Goal: Information Seeking & Learning: Learn about a topic

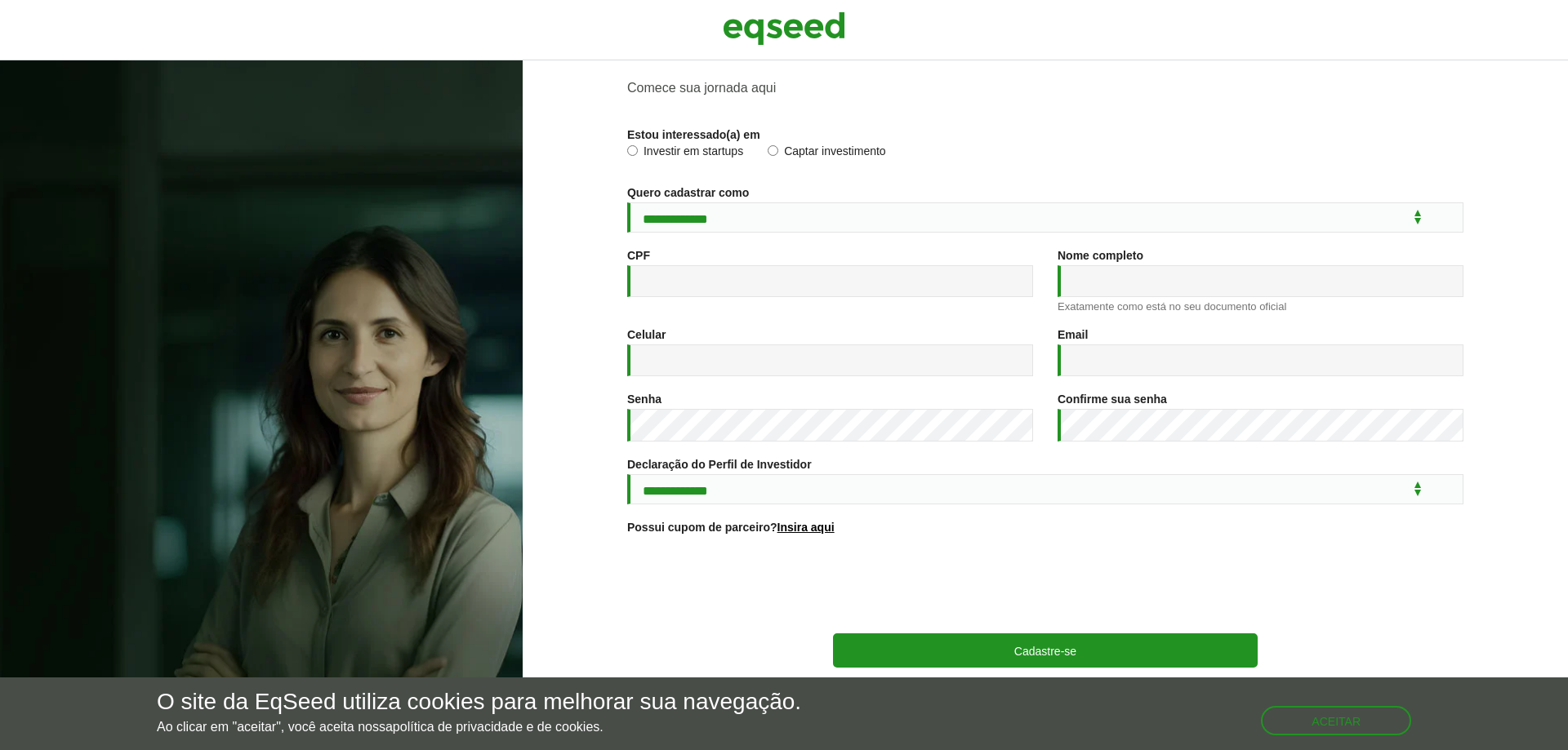
scroll to position [80, 0]
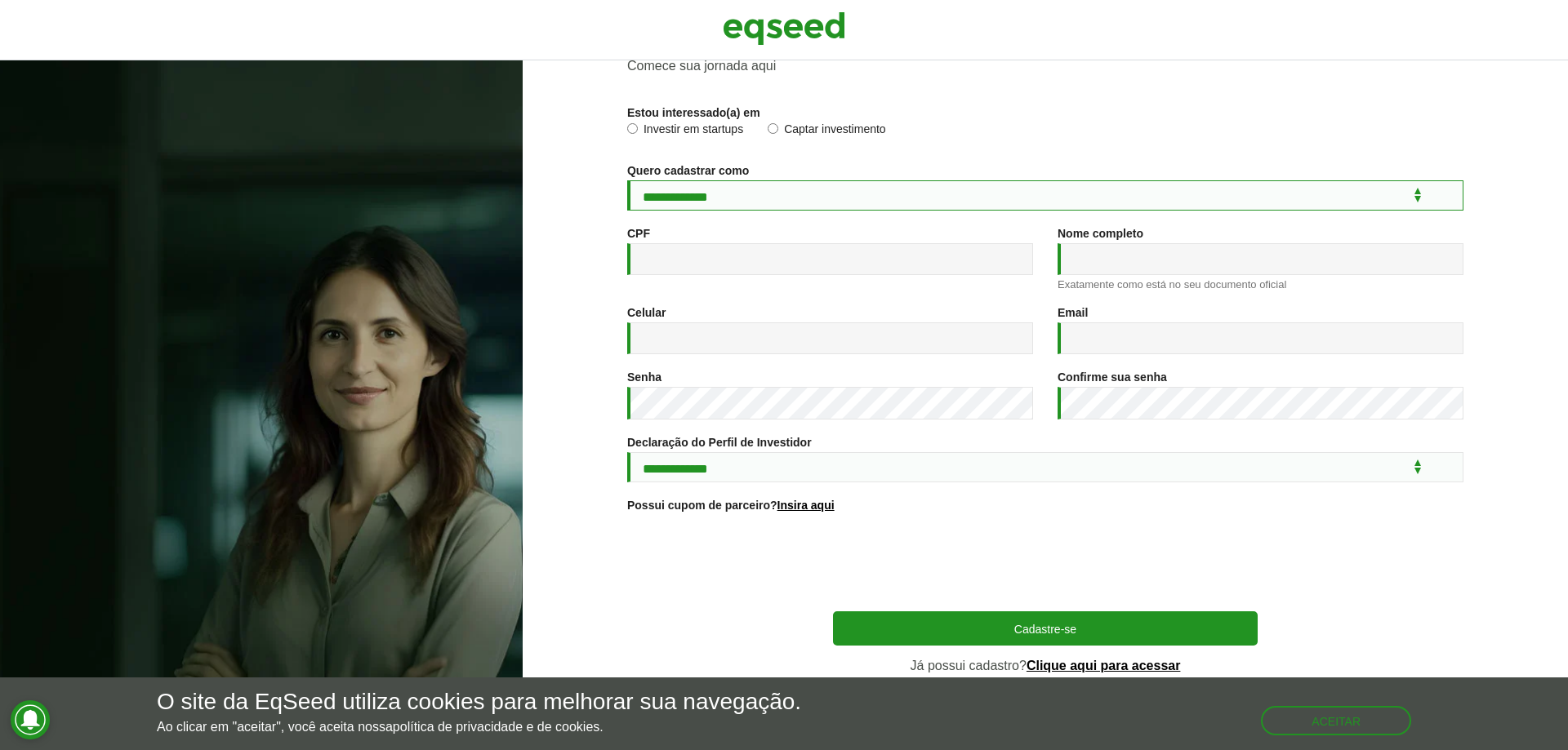
click at [1043, 181] on select "**********" at bounding box center [1045, 195] width 836 height 30
select select "***"
click at [628, 180] on select "**********" at bounding box center [1045, 195] width 836 height 30
click at [815, 243] on input "CPF *" at bounding box center [830, 259] width 406 height 32
type input "**********"
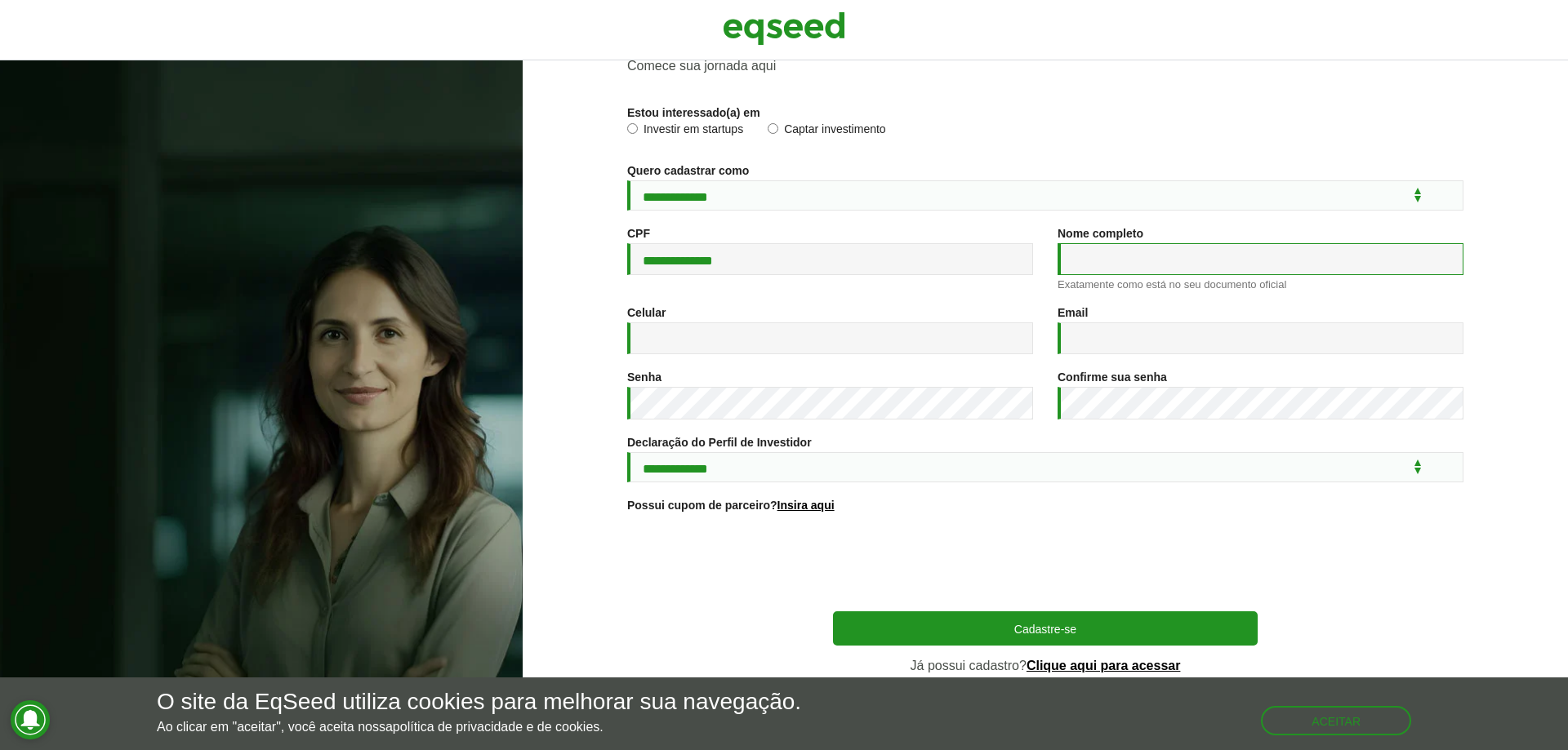
click at [1094, 265] on input "Nome completo *" at bounding box center [1260, 259] width 406 height 32
click at [1222, 247] on input "**********" at bounding box center [1260, 259] width 406 height 32
type input "**********"
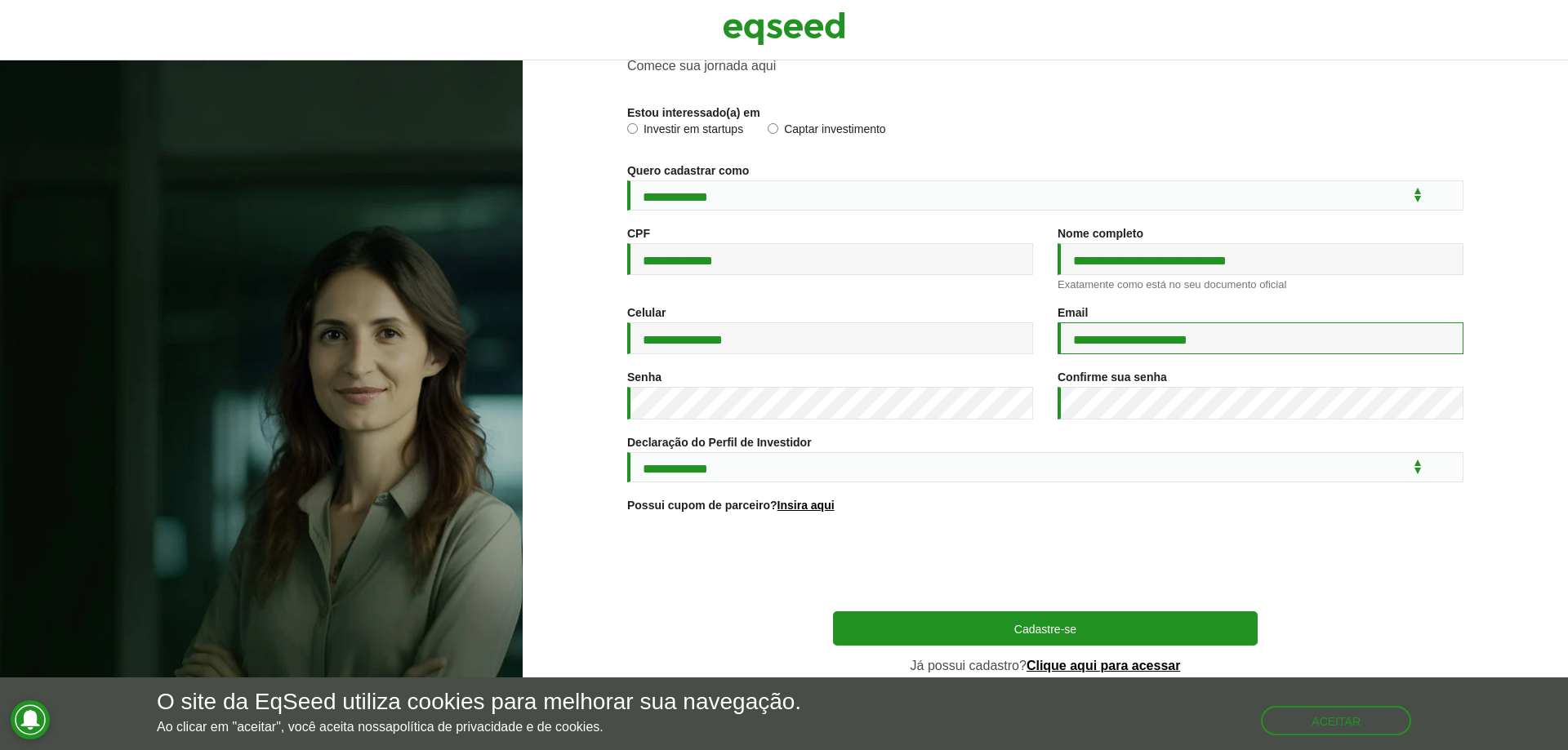
type input "**********"
click at [1076, 500] on div "Possui cupom de parceiro? Insira aqui Ao inserir o cupom, você concorda com os …" at bounding box center [1045, 506] width 836 height 16
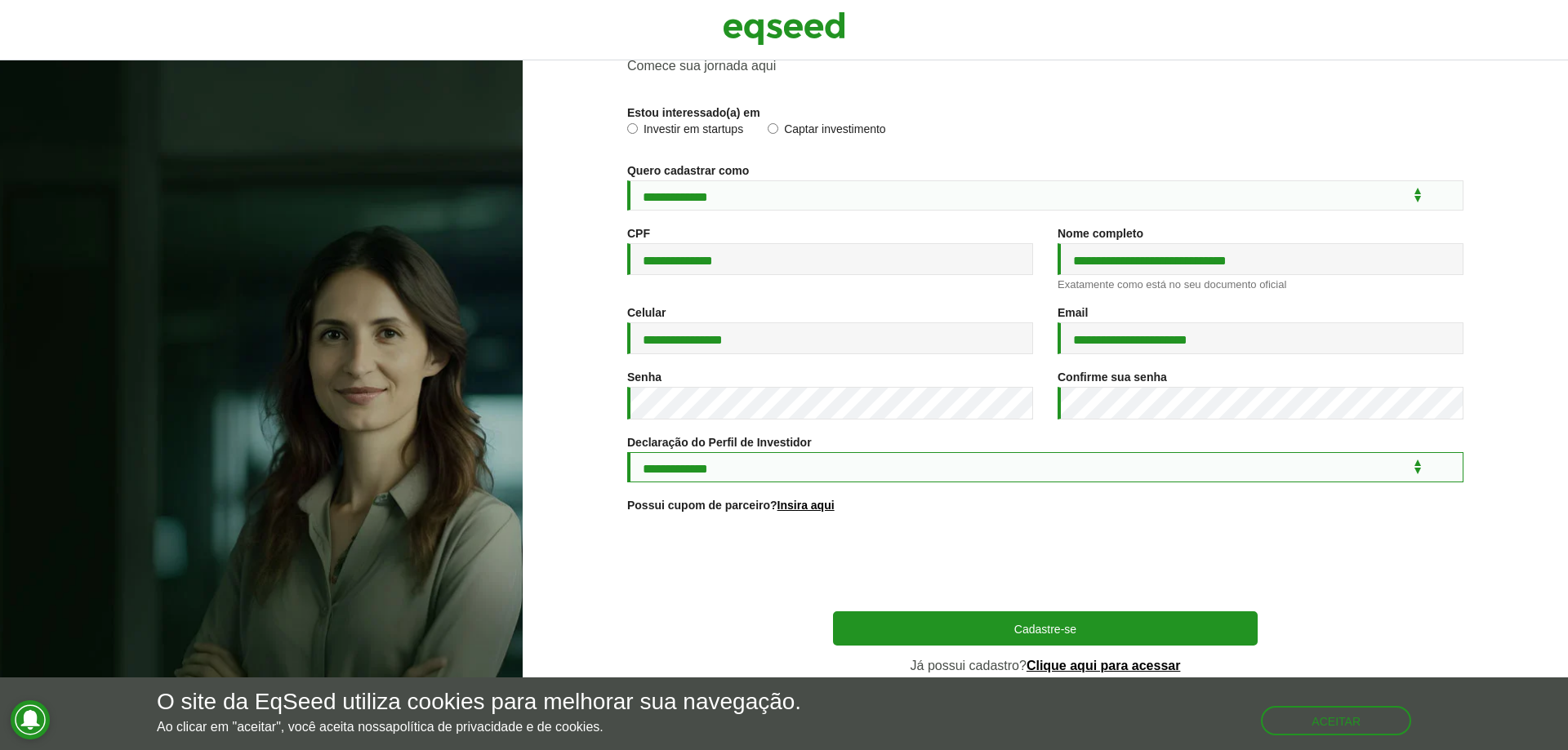
click at [1054, 466] on select "**********" at bounding box center [1045, 466] width 836 height 30
select select "***"
click at [628, 452] on select "**********" at bounding box center [1045, 466] width 836 height 30
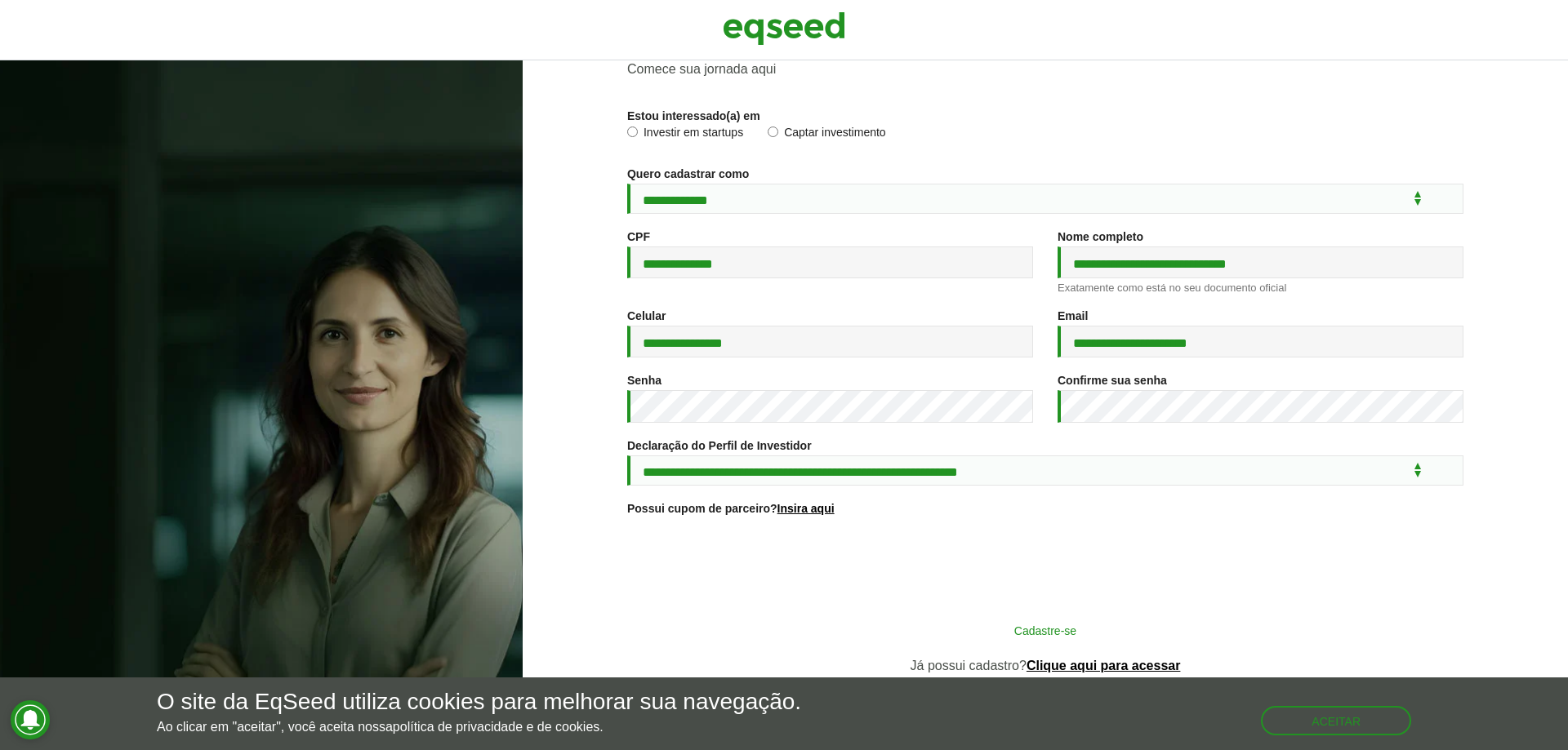
click at [1066, 620] on button "Cadastre-se" at bounding box center [1045, 630] width 425 height 31
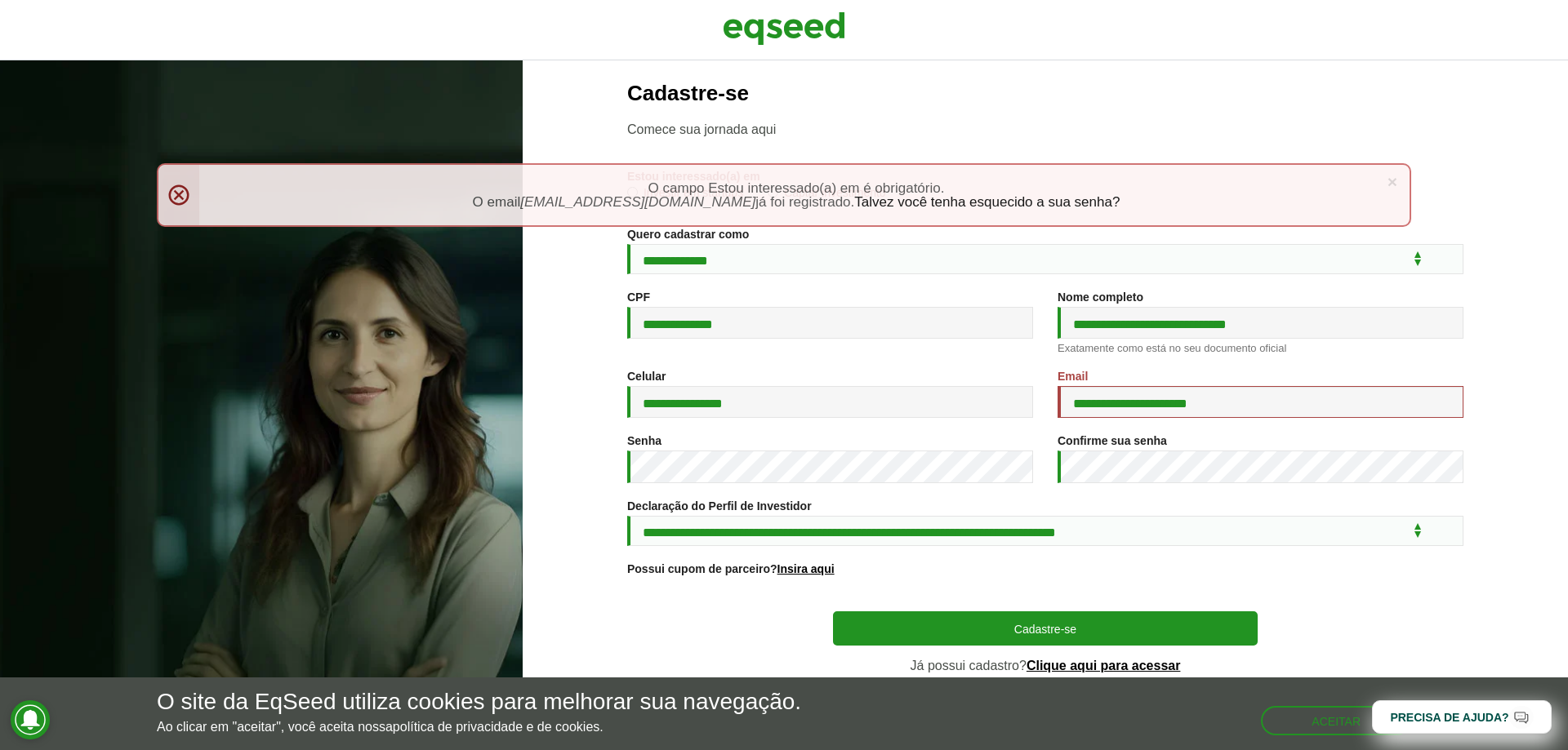
scroll to position [16, 0]
click at [1052, 664] on link "Clique aqui para acessar" at bounding box center [1104, 666] width 155 height 13
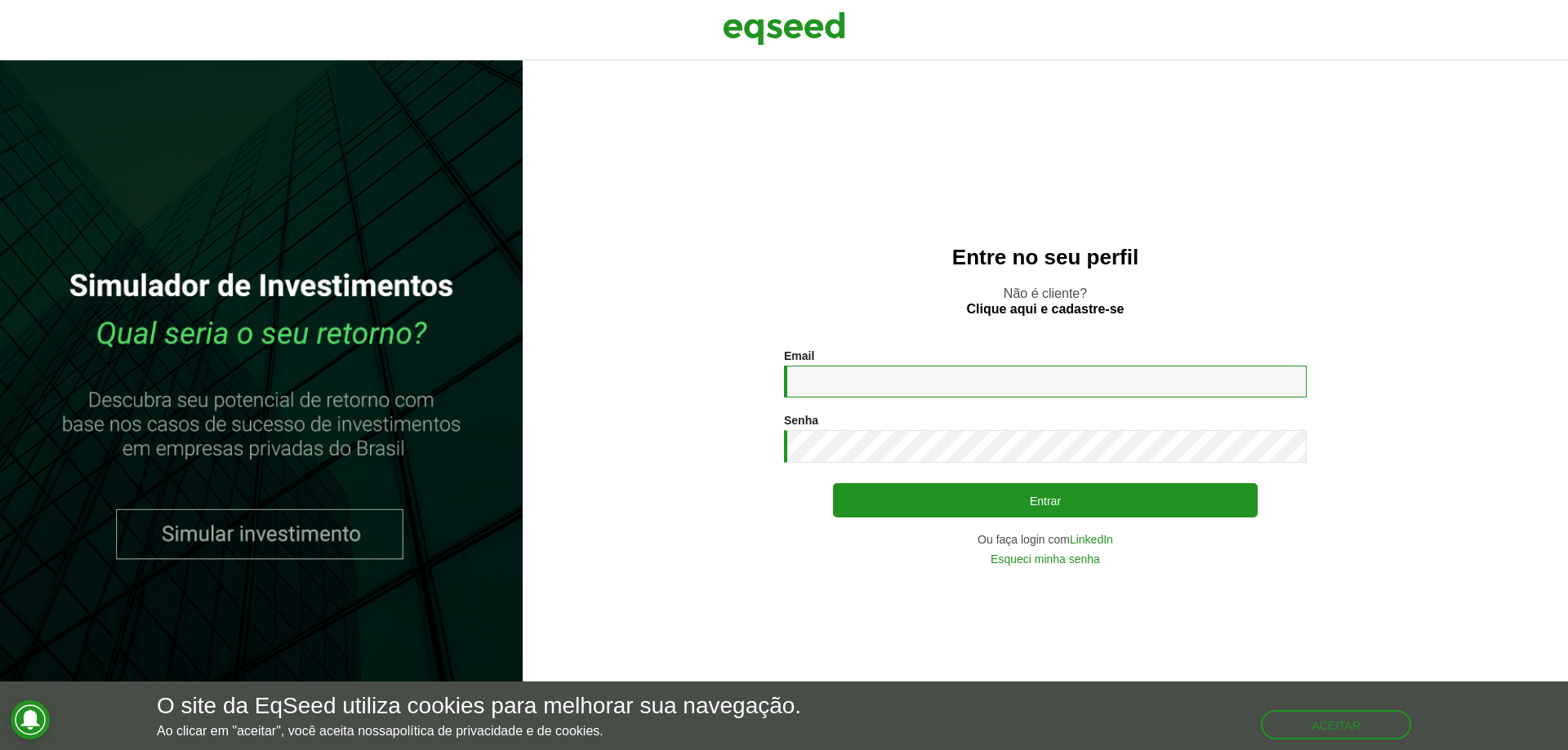
drag, startPoint x: 0, startPoint y: 0, endPoint x: 867, endPoint y: 396, distance: 953.2
click at [867, 396] on input "Email *" at bounding box center [1045, 381] width 523 height 32
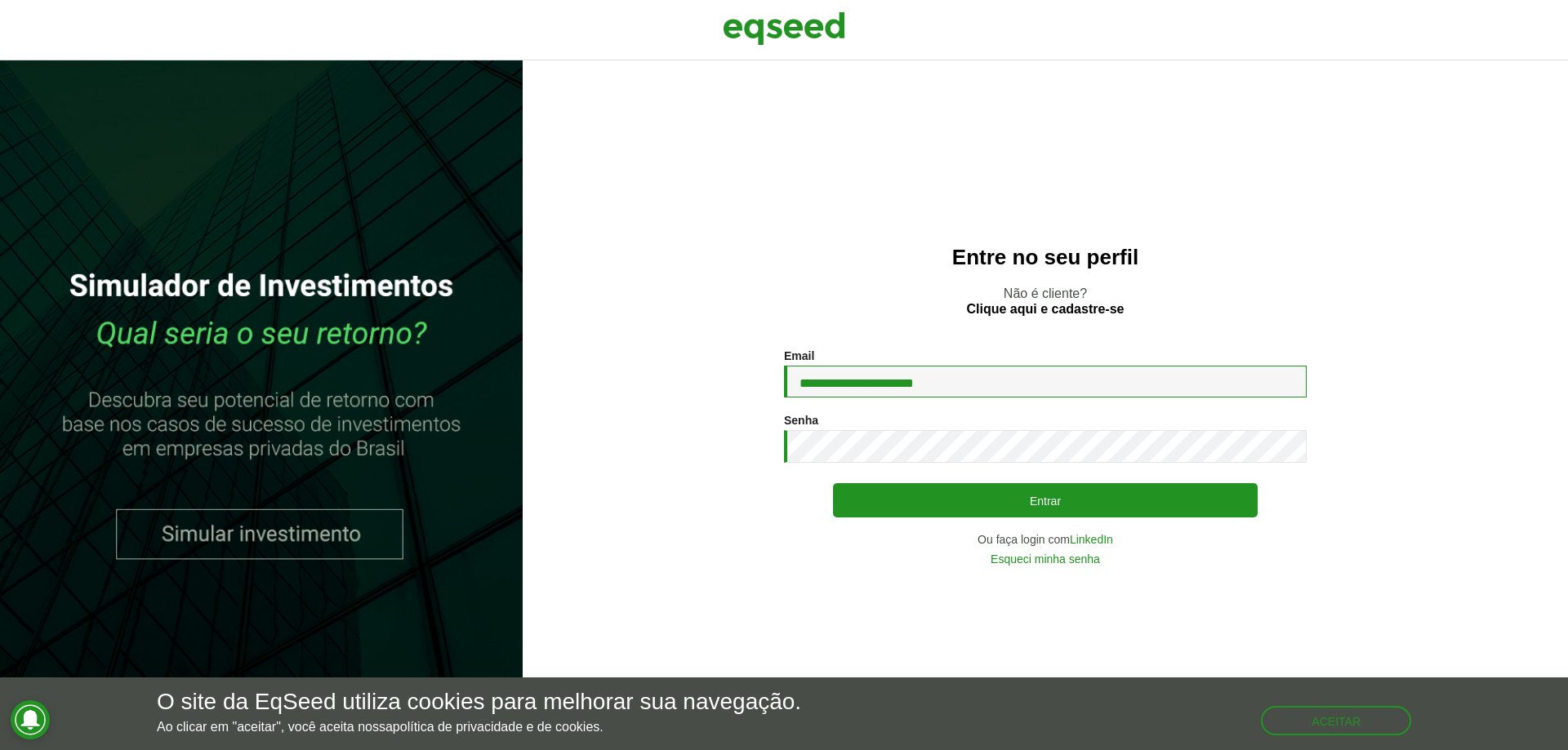
type input "**********"
click at [833, 483] on button "Entrar" at bounding box center [1045, 500] width 425 height 34
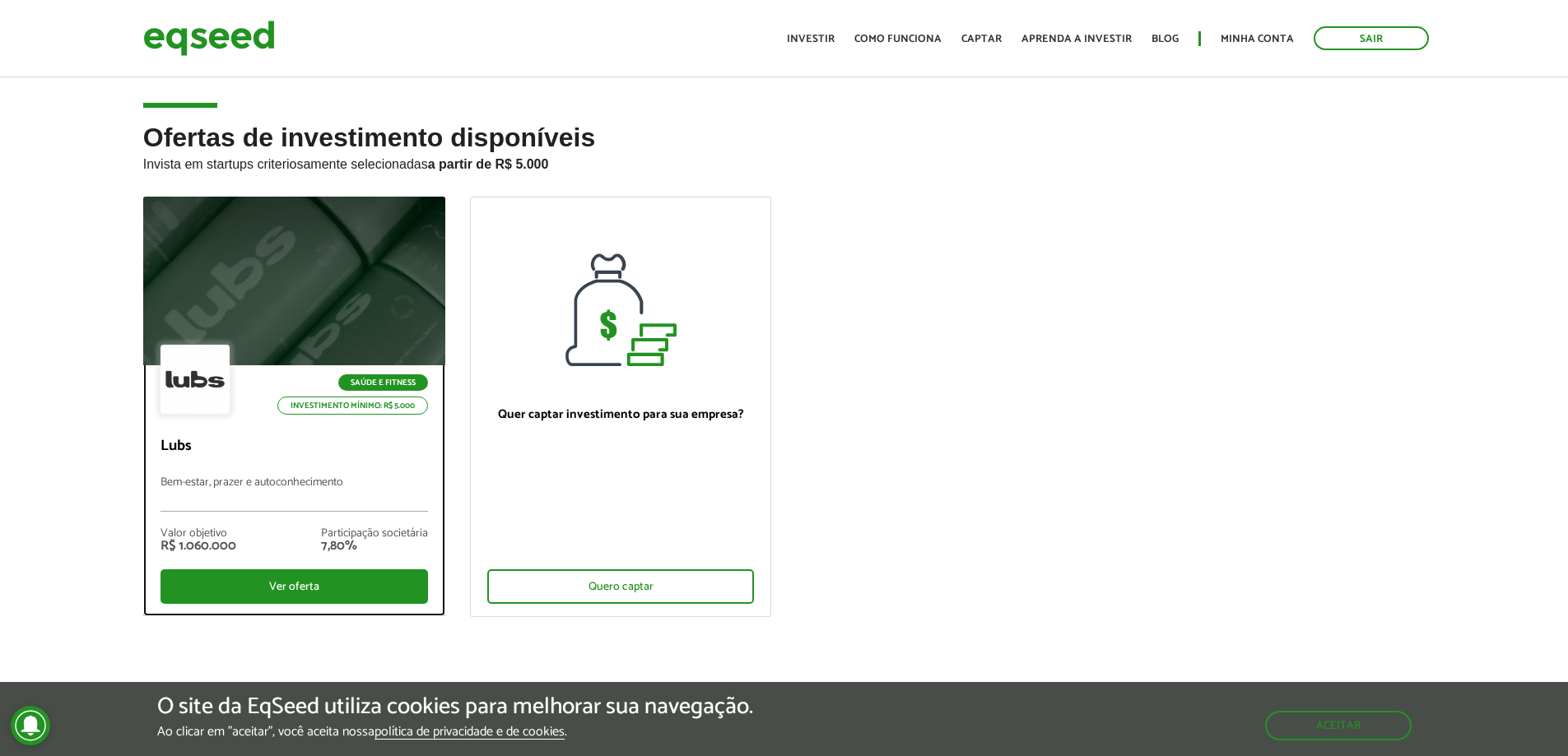
click at [356, 305] on div at bounding box center [294, 281] width 362 height 203
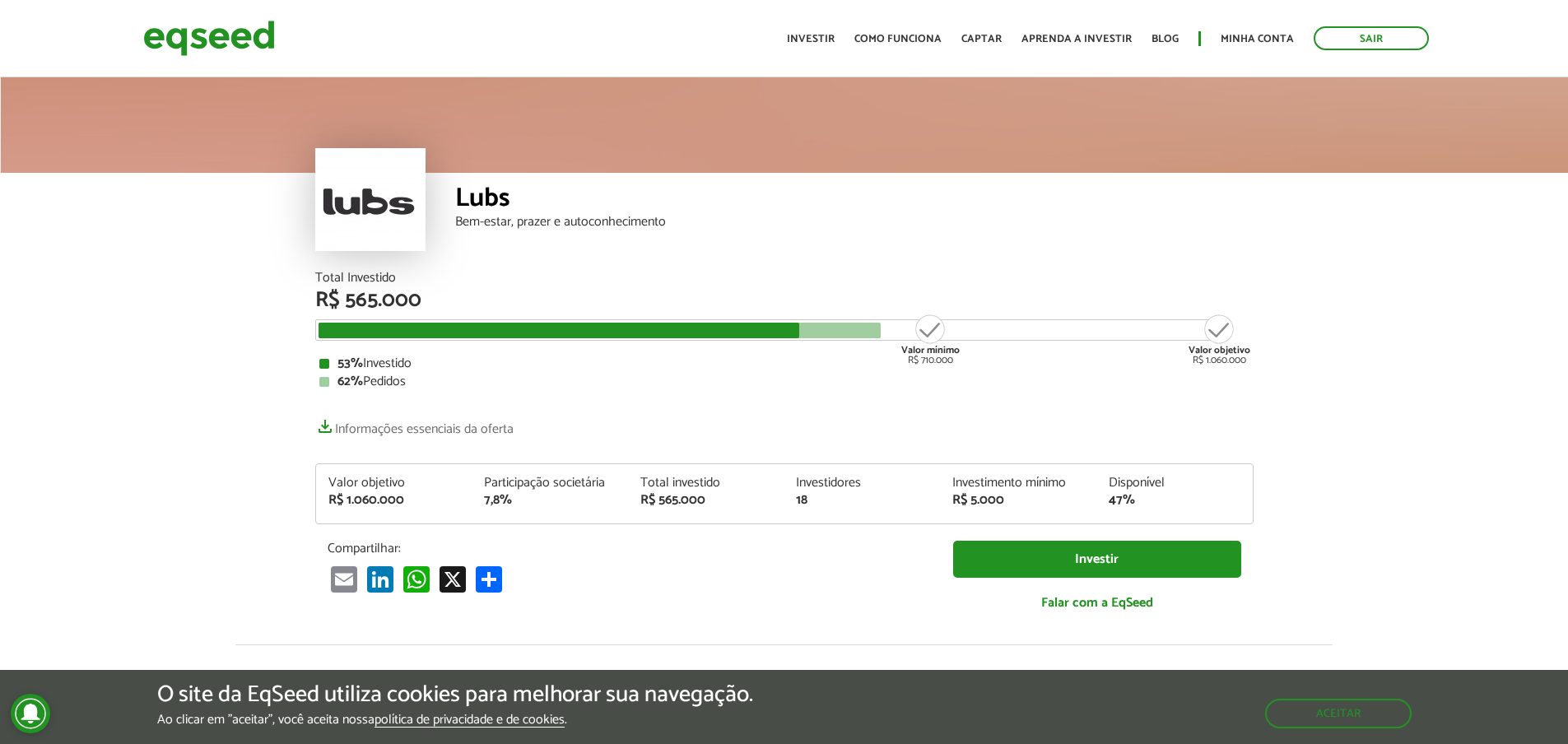
click at [374, 204] on div at bounding box center [370, 199] width 110 height 103
click at [373, 267] on div "Lubs Bem-estar, prazer e autoconhecimento" at bounding box center [784, 223] width 938 height 99
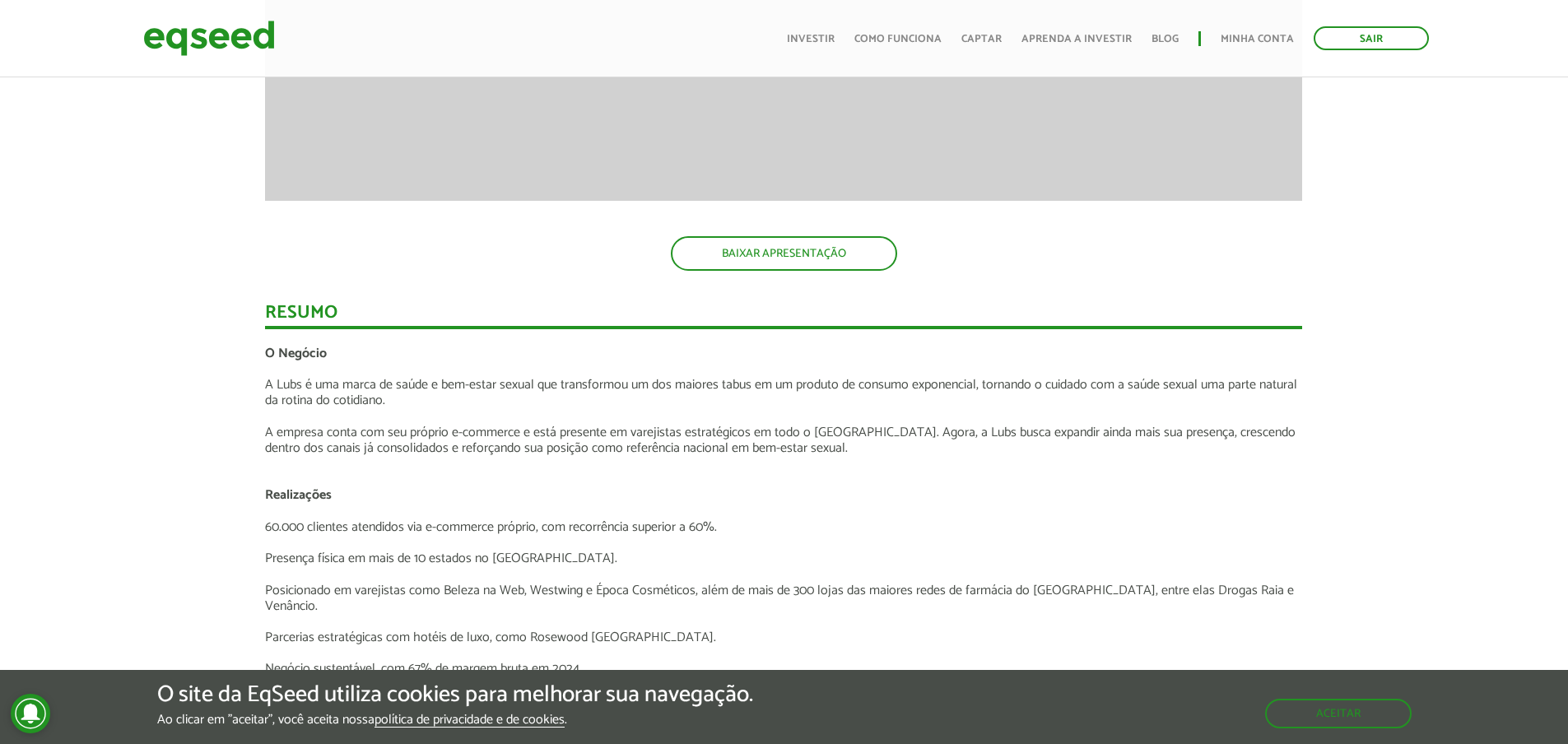
scroll to position [1892, 0]
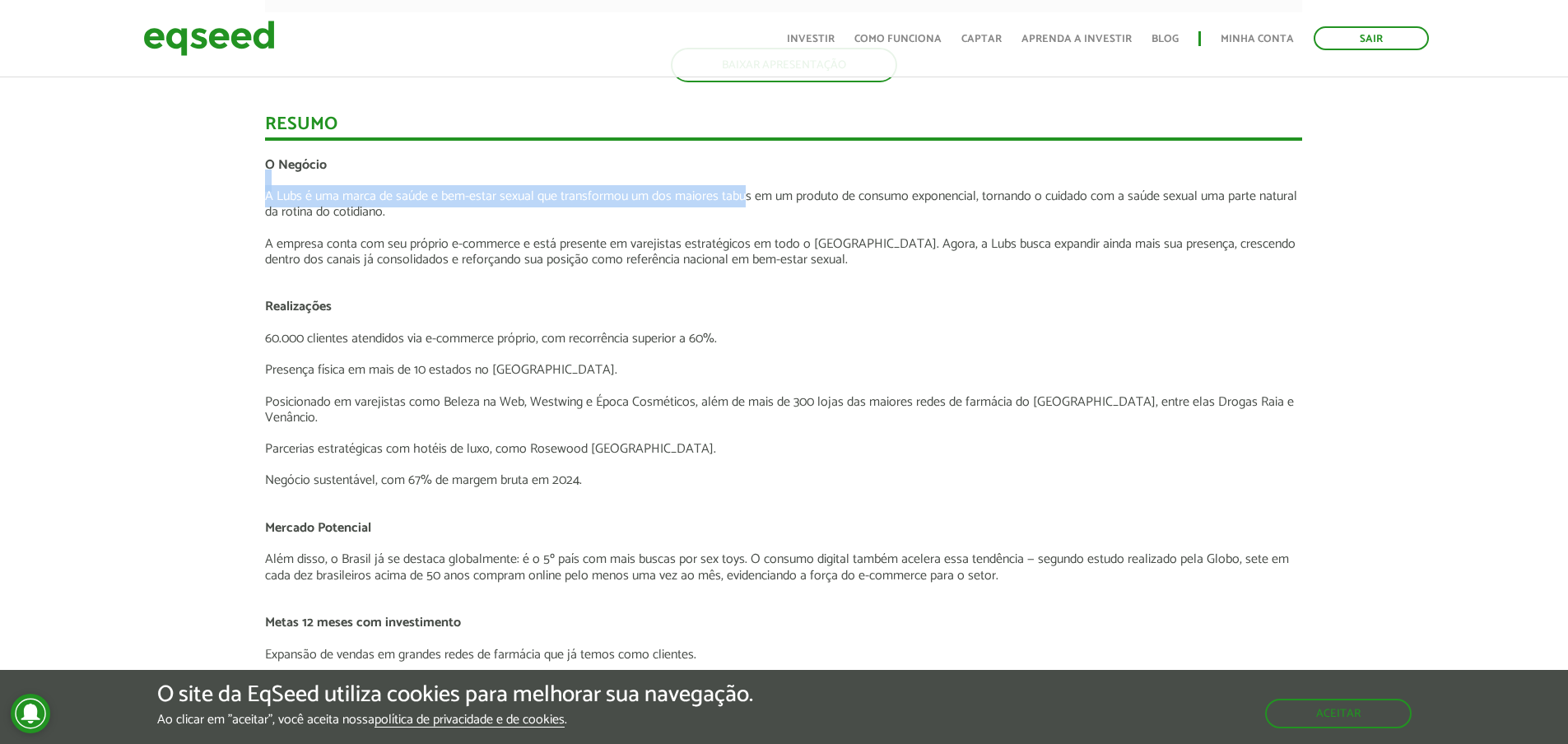
drag, startPoint x: 734, startPoint y: 171, endPoint x: 739, endPoint y: 191, distance: 20.6
click at [739, 191] on div "O Negócio A Lubs é uma marca de saúde e bem-estar sexual que transformou um dos…" at bounding box center [783, 654] width 1037 height 995
click at [736, 190] on p "A Lubs é uma marca de saúde e bem-estar sexual que transformou um dos maiores t…" at bounding box center [783, 204] width 1037 height 31
click at [565, 228] on p at bounding box center [783, 228] width 1037 height 16
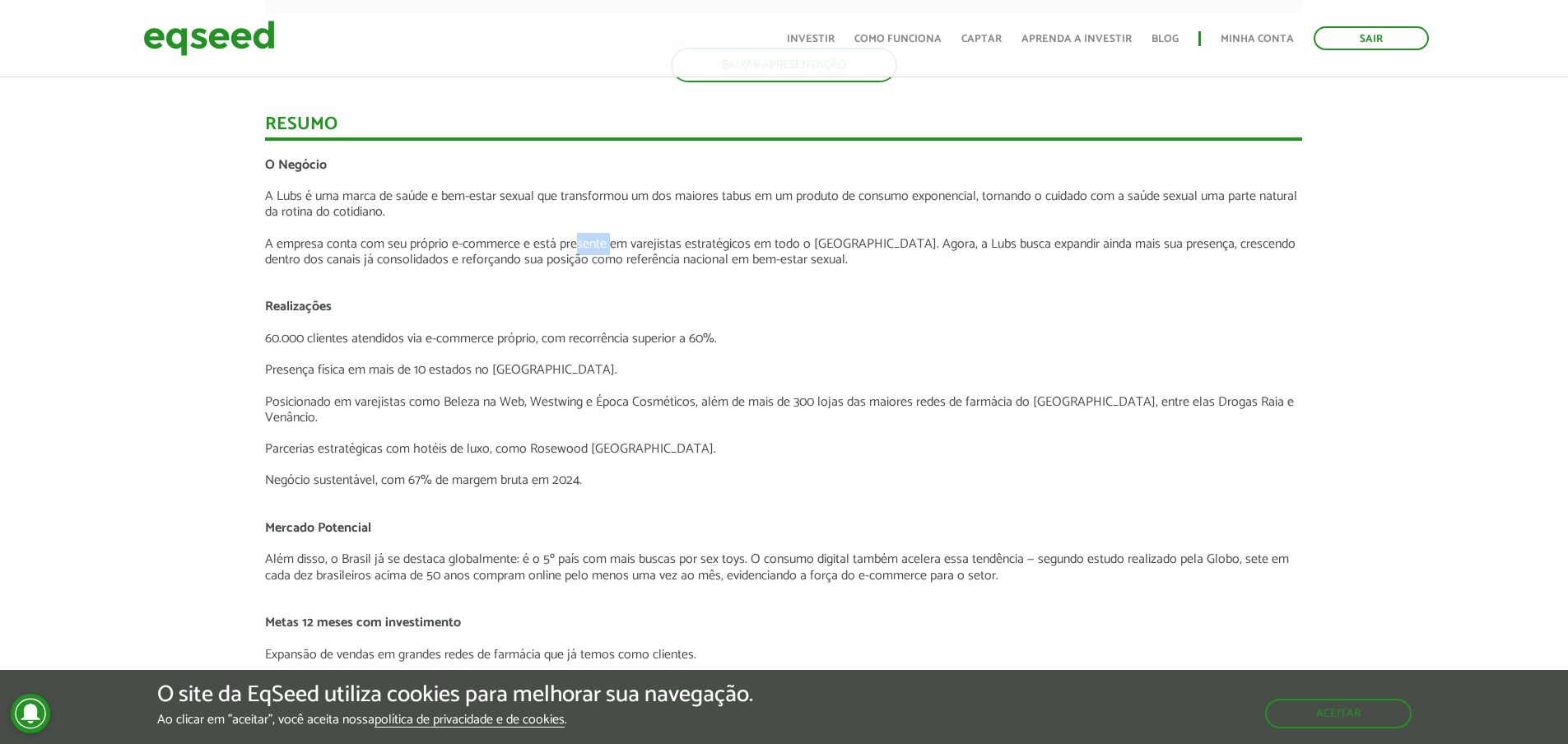
drag, startPoint x: 594, startPoint y: 243, endPoint x: 633, endPoint y: 252, distance: 40.0
click at [626, 250] on p "A empresa conta com seu próprio e-commerce e está presente em varejistas estrat…" at bounding box center [783, 252] width 1037 height 31
click at [633, 252] on p "A empresa conta com seu próprio e-commerce e está presente em varejistas estrat…" at bounding box center [783, 252] width 1037 height 31
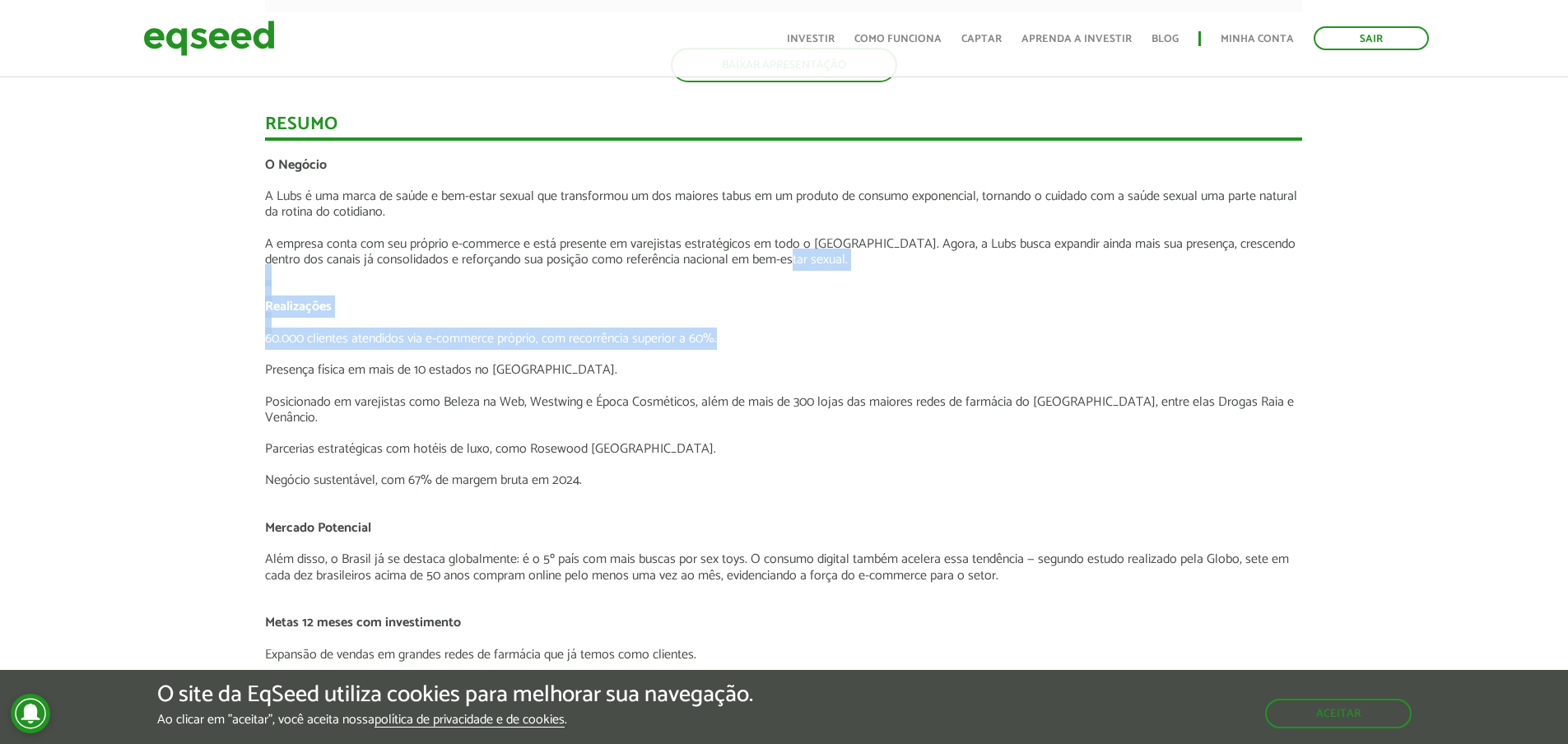
drag, startPoint x: 1305, startPoint y: 254, endPoint x: 1172, endPoint y: 342, distance: 159.5
click at [1172, 342] on div "Apresentação aos investidores BAIXAR APRESENTAÇÃO Resumo O Negócio A Lubs é uma…" at bounding box center [784, 706] width 1062 height 2720
click at [1172, 342] on p "60.000 clientes atendidos via e-commerce próprio, com recorrência superior a 60…" at bounding box center [783, 339] width 1037 height 16
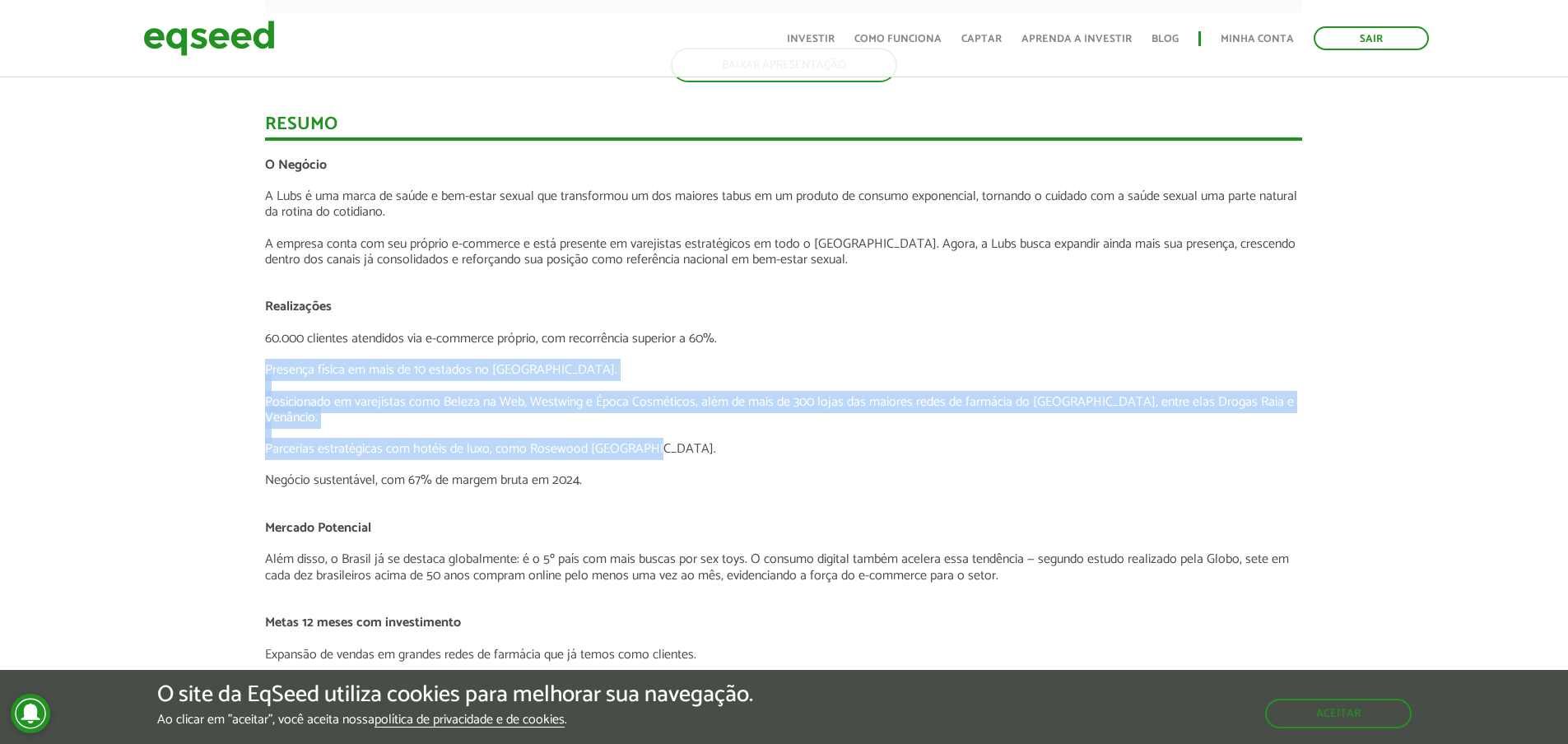
drag, startPoint x: 1125, startPoint y: 361, endPoint x: 1288, endPoint y: 430, distance: 177.0
click at [1288, 430] on div "O Negócio A Lubs é uma marca de saúde e bem-estar sexual que transformou um dos…" at bounding box center [783, 654] width 1037 height 995
click at [1288, 441] on p "Parcerias estratégicas com hotéis de luxo, como Rosewood São Paulo." at bounding box center [783, 449] width 1037 height 16
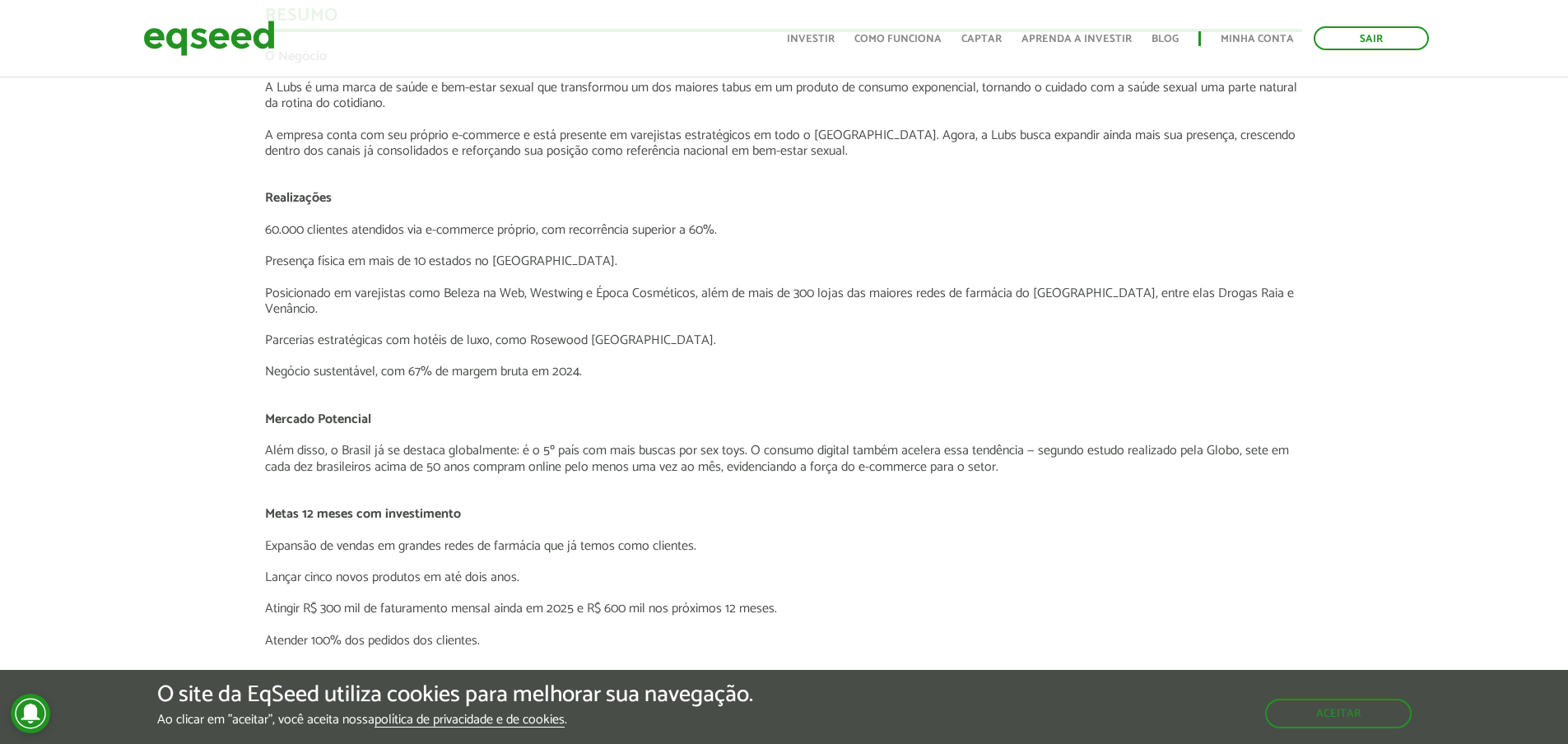
scroll to position [2057, 0]
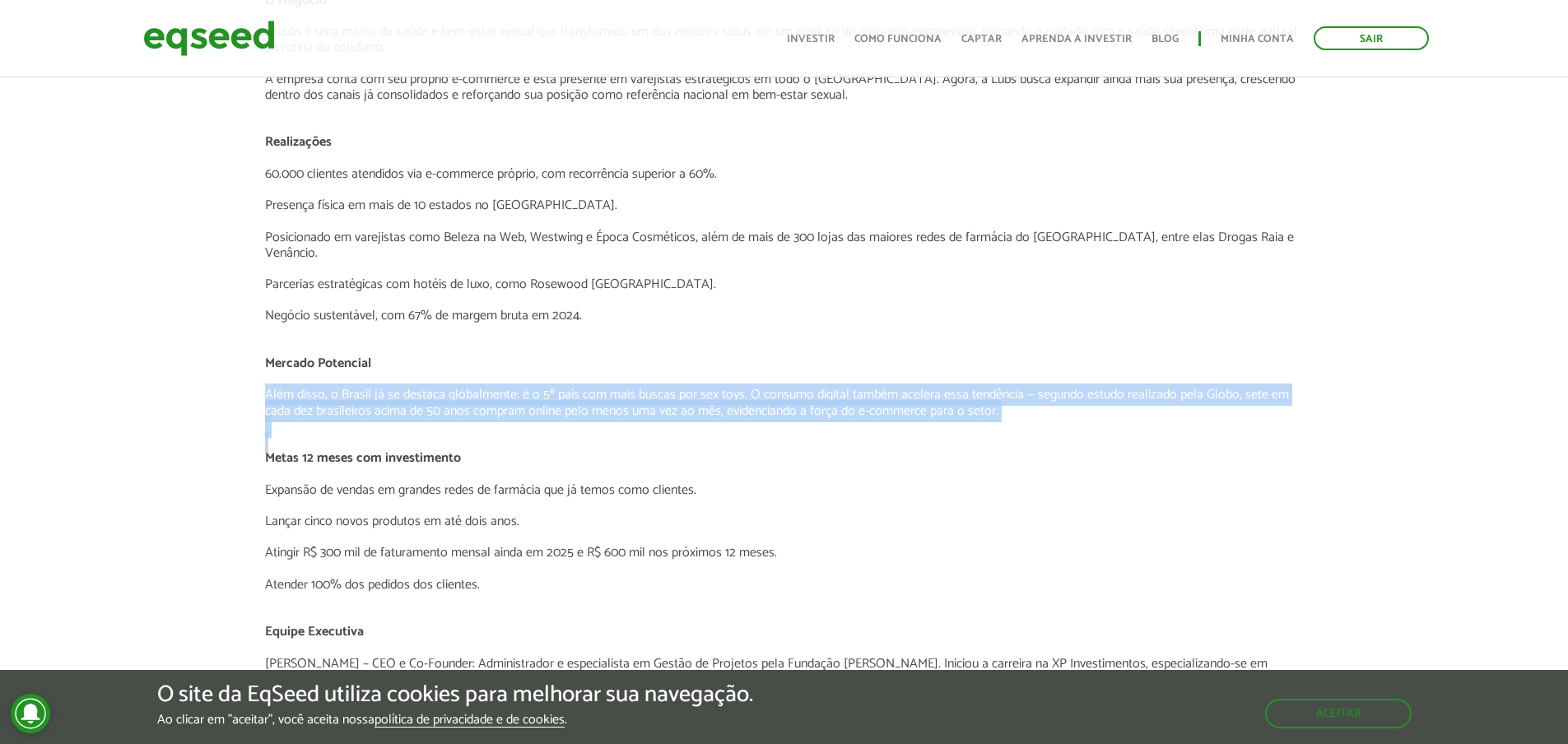
drag, startPoint x: 1266, startPoint y: 420, endPoint x: 262, endPoint y: 372, distance: 1005.1
click at [262, 372] on div "Apresentação aos investidores BAIXAR APRESENTAÇÃO Resumo O Negócio A Lubs é uma…" at bounding box center [784, 541] width 1062 height 2720
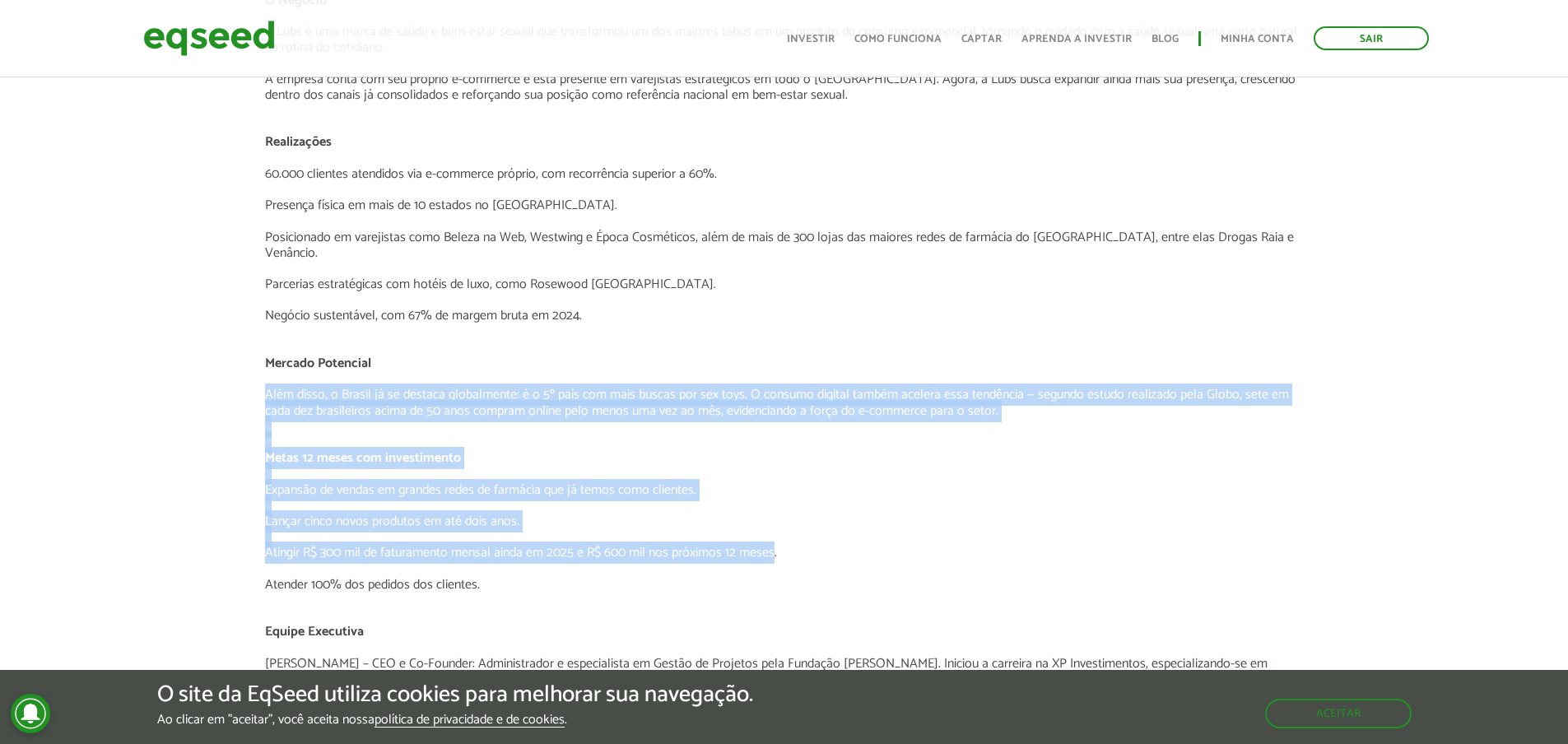
drag, startPoint x: 262, startPoint y: 372, endPoint x: 766, endPoint y: 539, distance: 530.9
click at [766, 539] on div "Apresentação aos investidores BAIXAR APRESENTAÇÃO Resumo O Negócio A Lubs é uma…" at bounding box center [784, 541] width 1062 height 2720
click at [766, 545] on p "Atingir R$ 300 mil de faturamento mensal ainda em 2025 e R$ 600 mil nos próximo…" at bounding box center [783, 553] width 1037 height 16
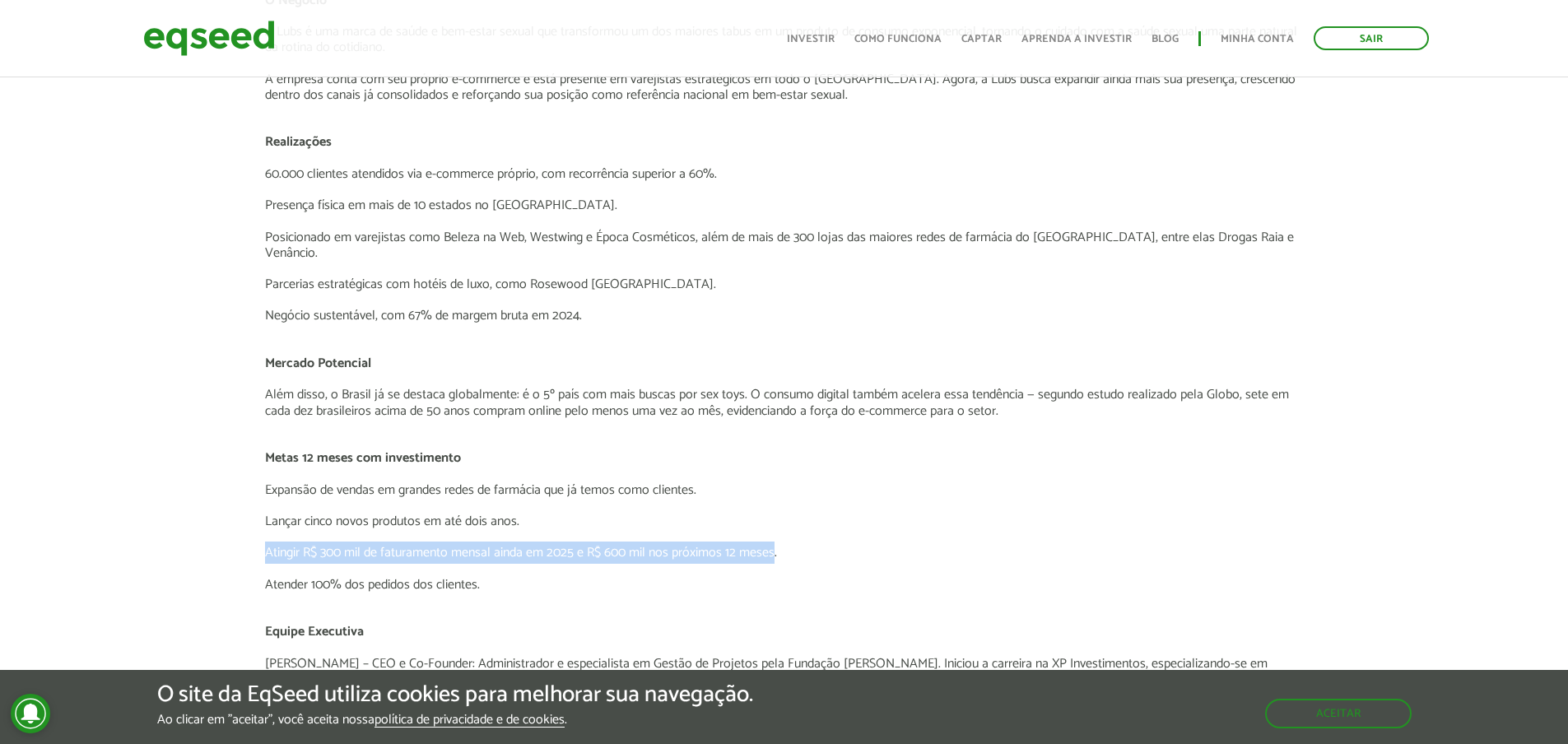
drag, startPoint x: 774, startPoint y: 539, endPoint x: 292, endPoint y: 518, distance: 482.5
click at [292, 518] on div "O Negócio A Lubs é uma marca de saúde e bem-estar sexual que transformou um dos…" at bounding box center [783, 489] width 1037 height 995
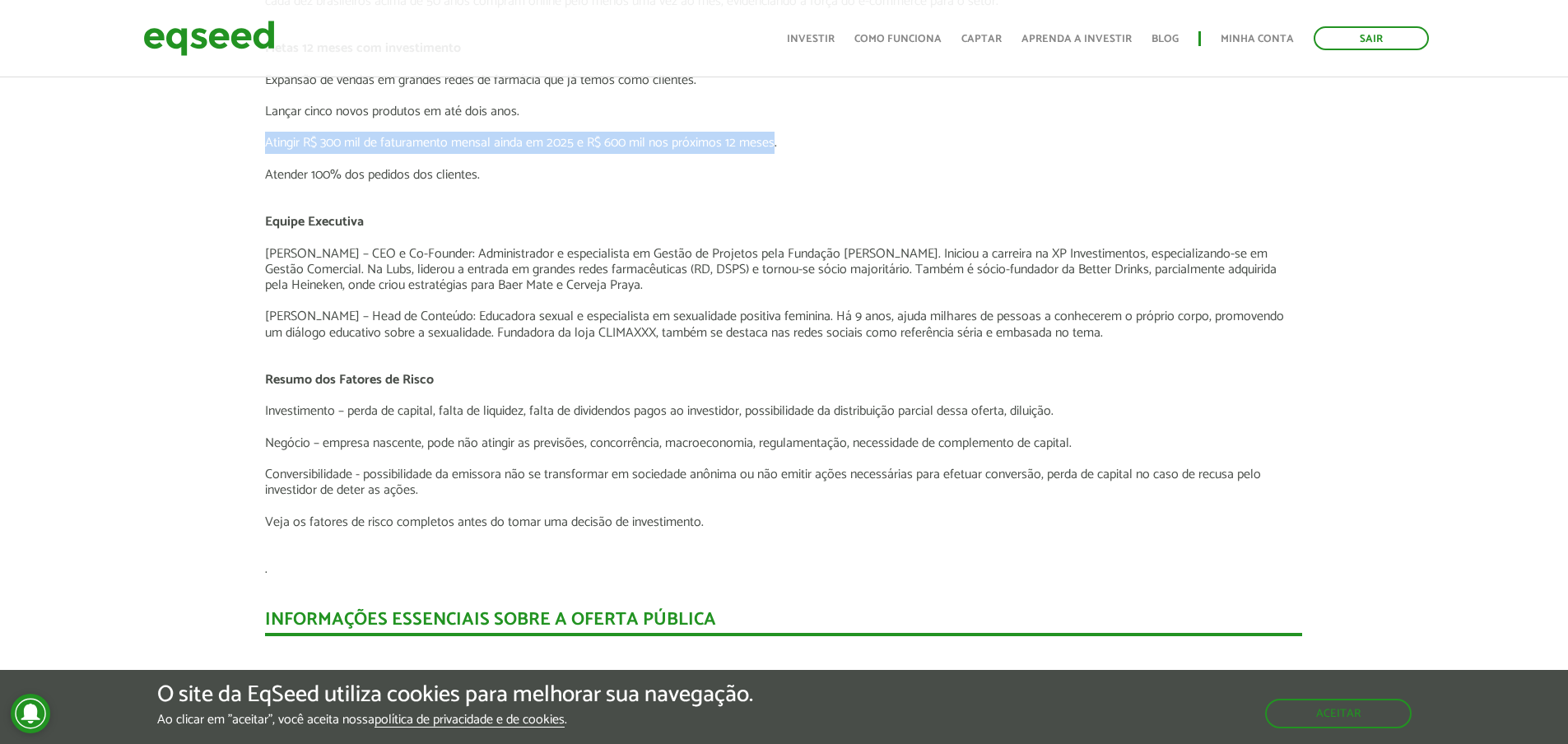
scroll to position [2468, 0]
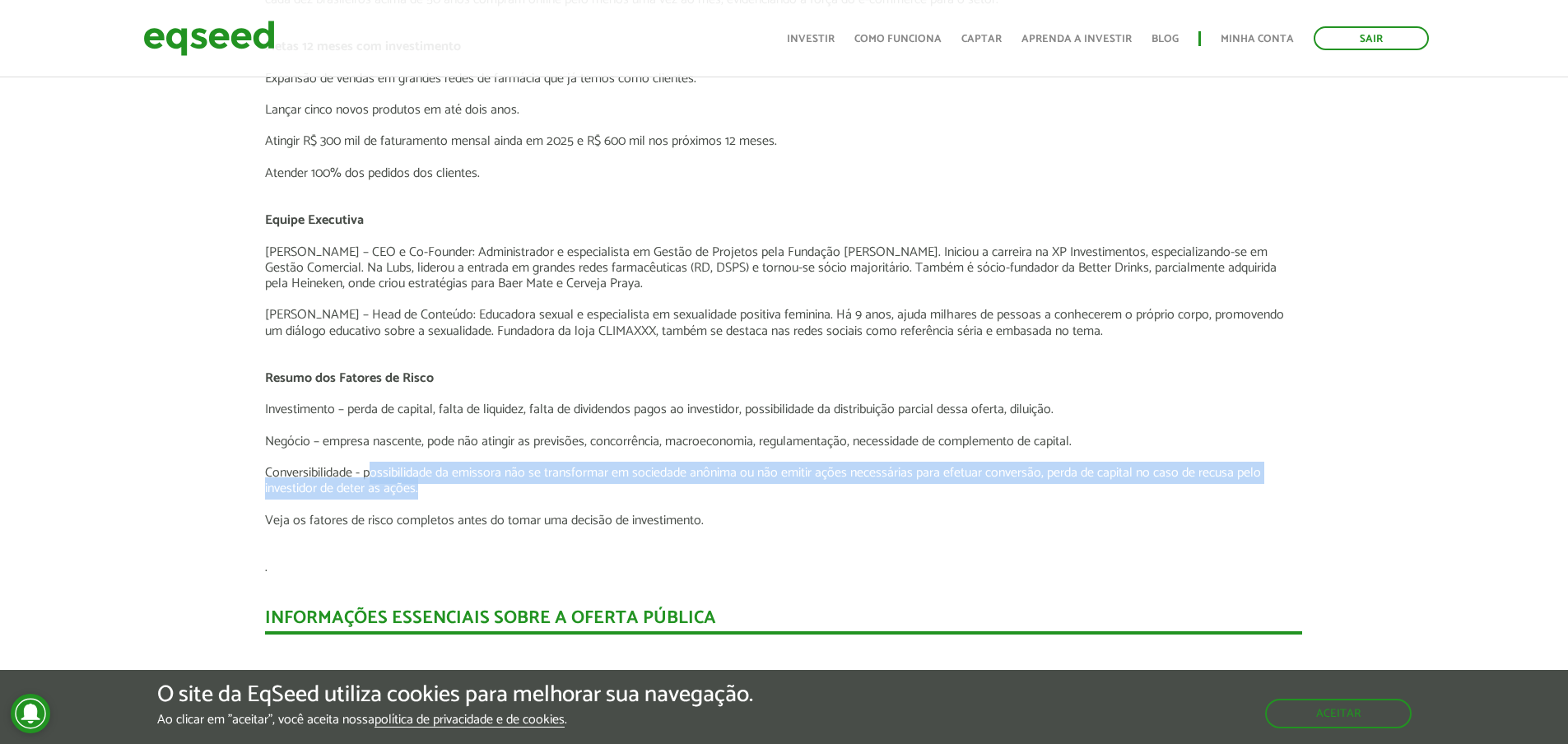
drag, startPoint x: 373, startPoint y: 463, endPoint x: 420, endPoint y: 480, distance: 50.0
click at [420, 480] on p "Conversibilidade - possibilidade da emissora não se transformar em sociedade an…" at bounding box center [783, 481] width 1037 height 31
drag, startPoint x: 420, startPoint y: 480, endPoint x: 424, endPoint y: 453, distance: 27.3
click at [424, 465] on p "Conversibilidade - possibilidade da emissora não se transformar em sociedade an…" at bounding box center [783, 481] width 1037 height 31
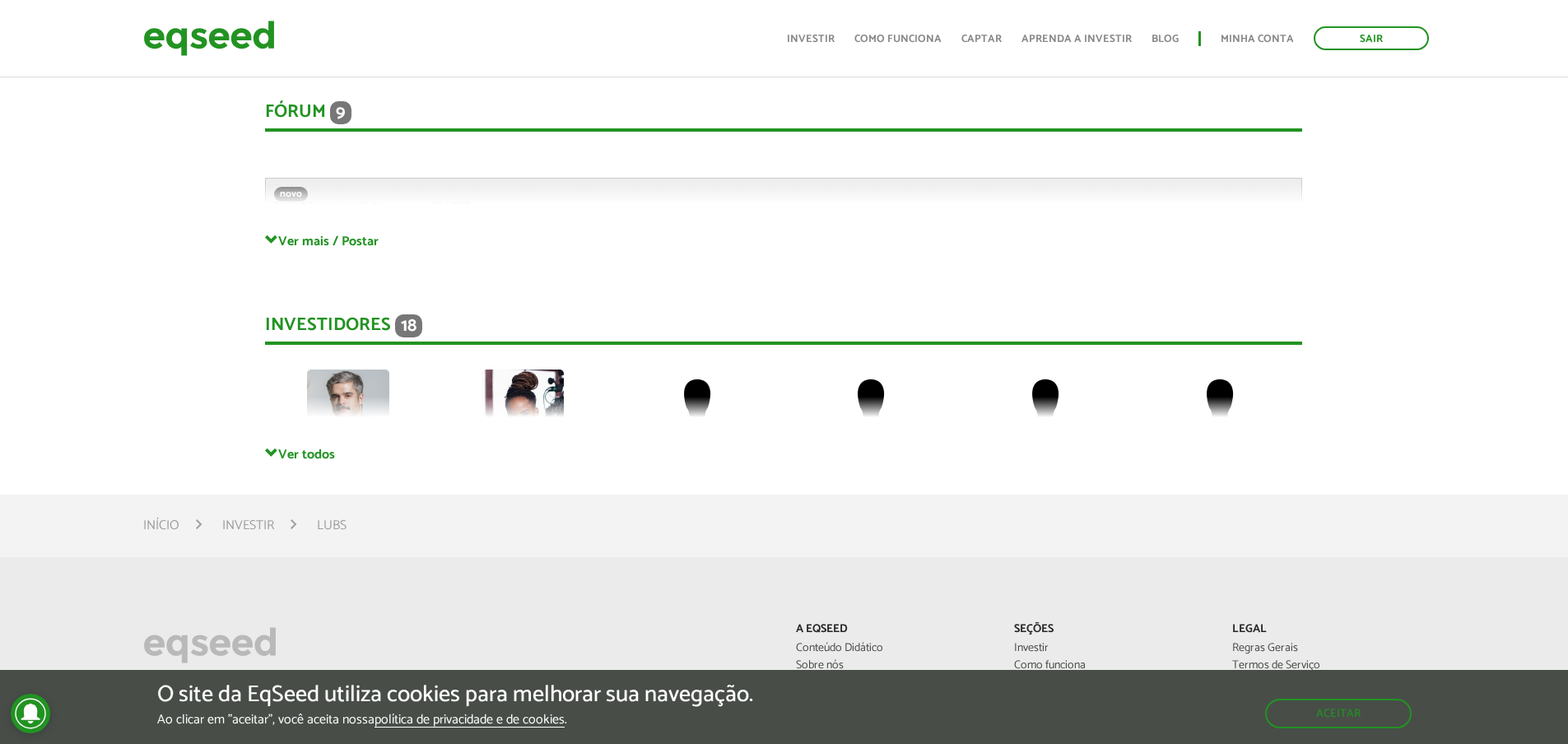
scroll to position [3538, 0]
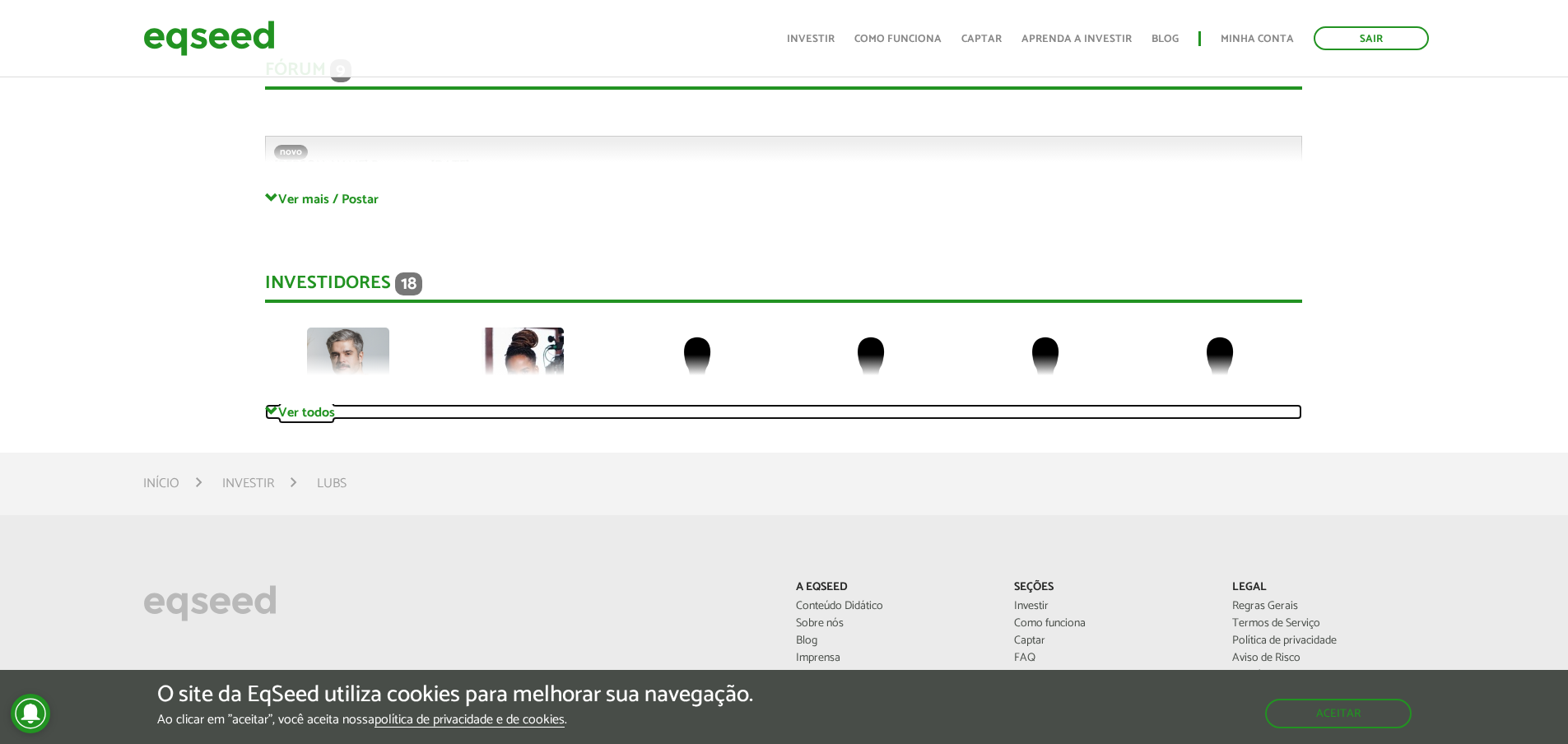
click at [283, 404] on link "Ver todos" at bounding box center [783, 411] width 1037 height 16
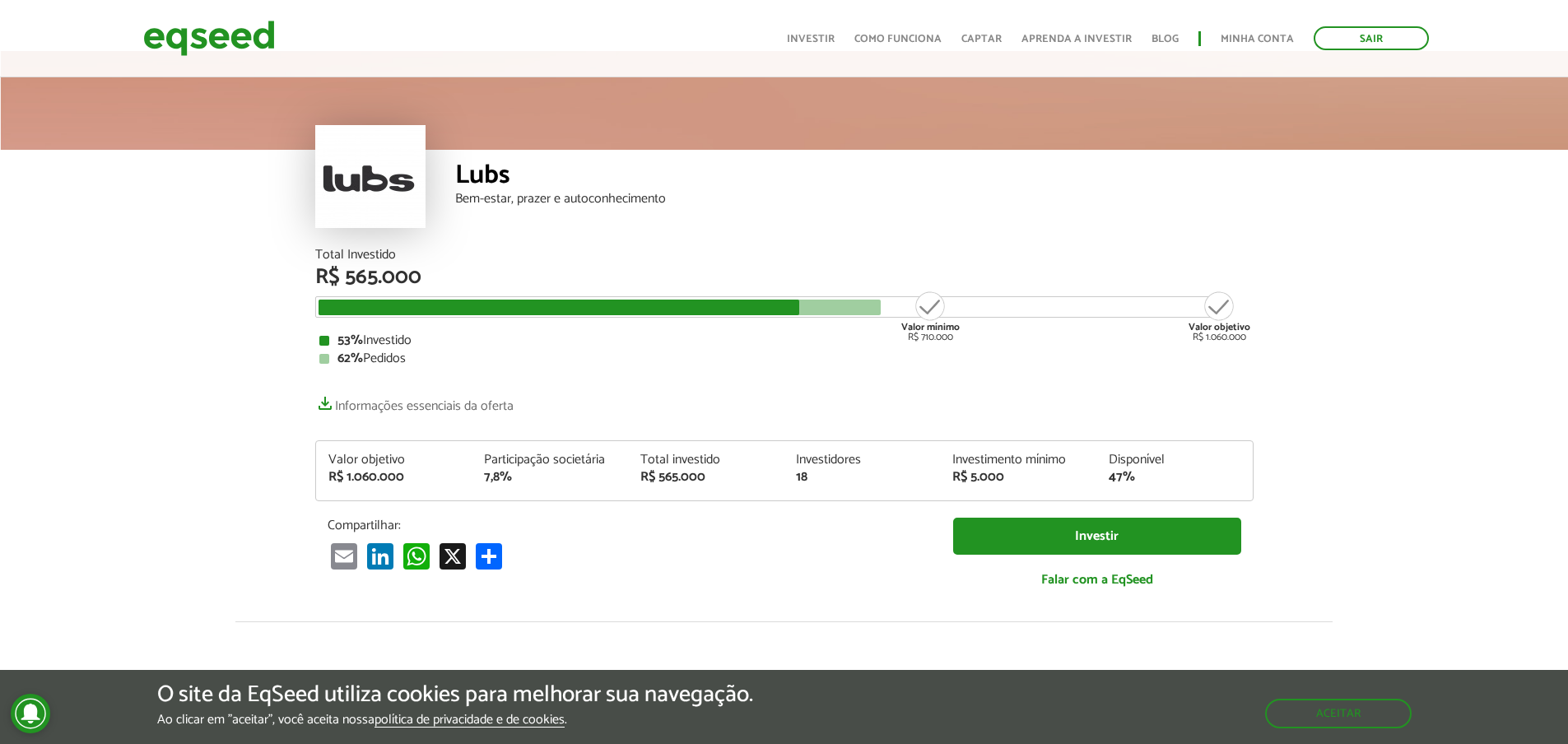
scroll to position [0, 0]
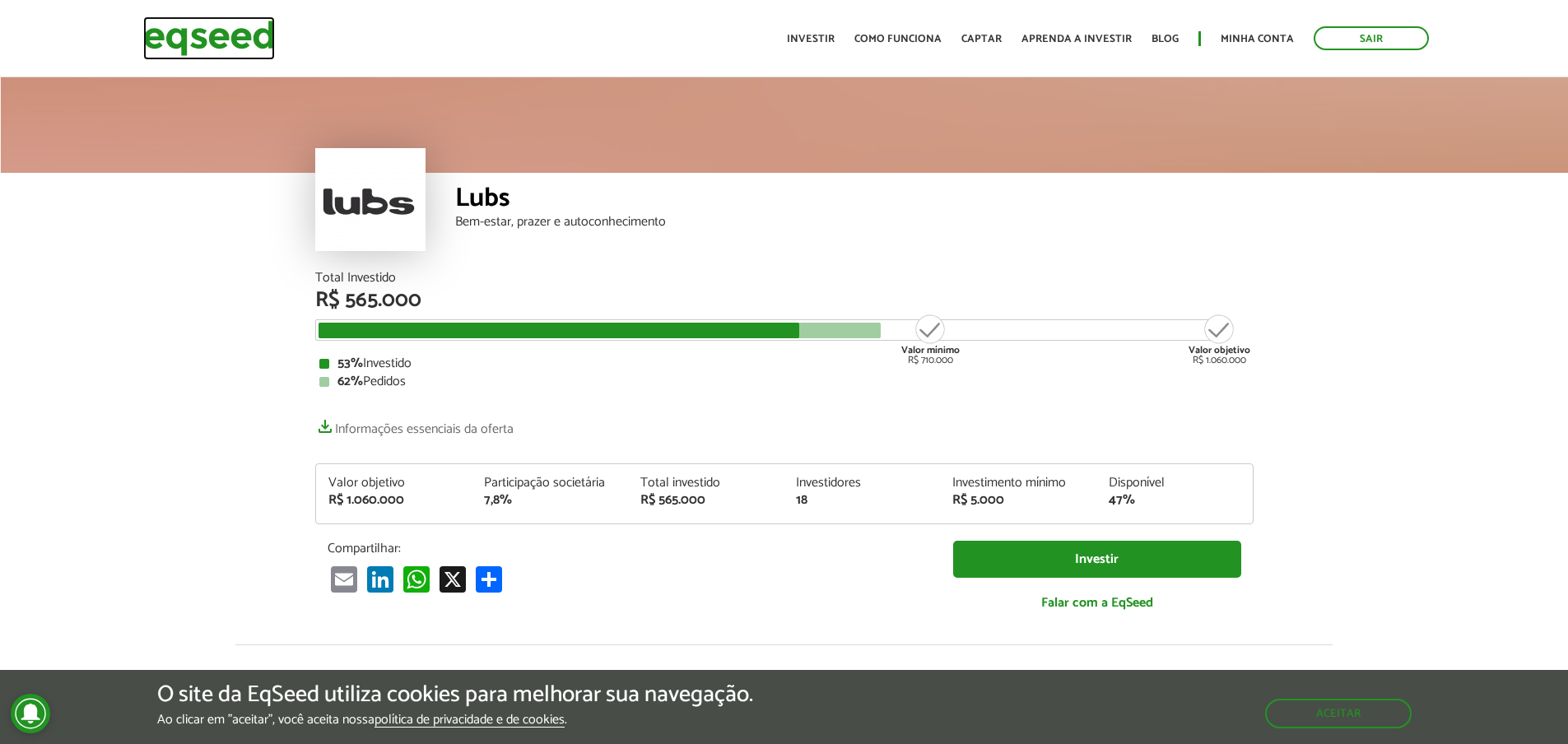
click at [263, 36] on img at bounding box center [209, 38] width 132 height 43
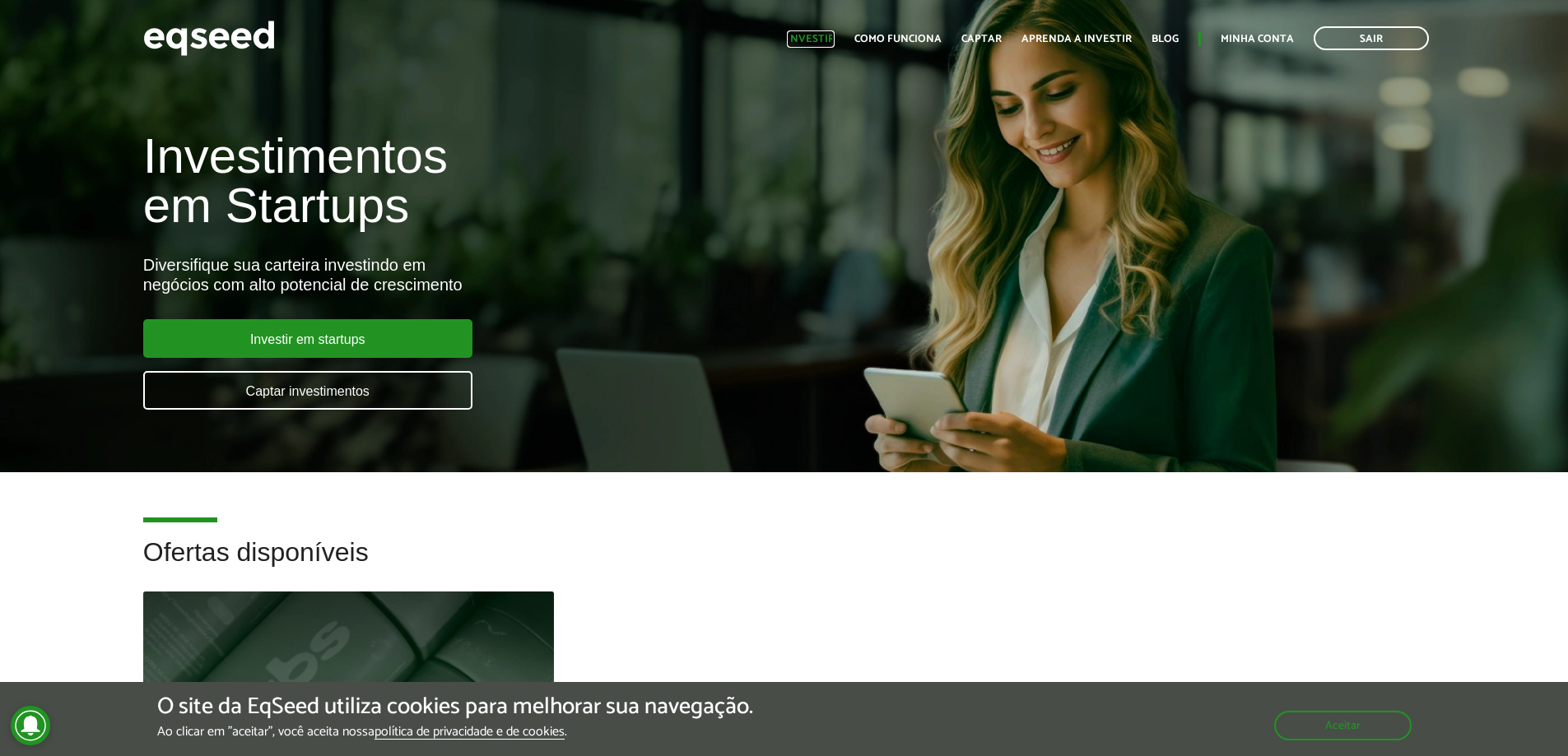
click at [834, 35] on link "Investir" at bounding box center [810, 39] width 48 height 10
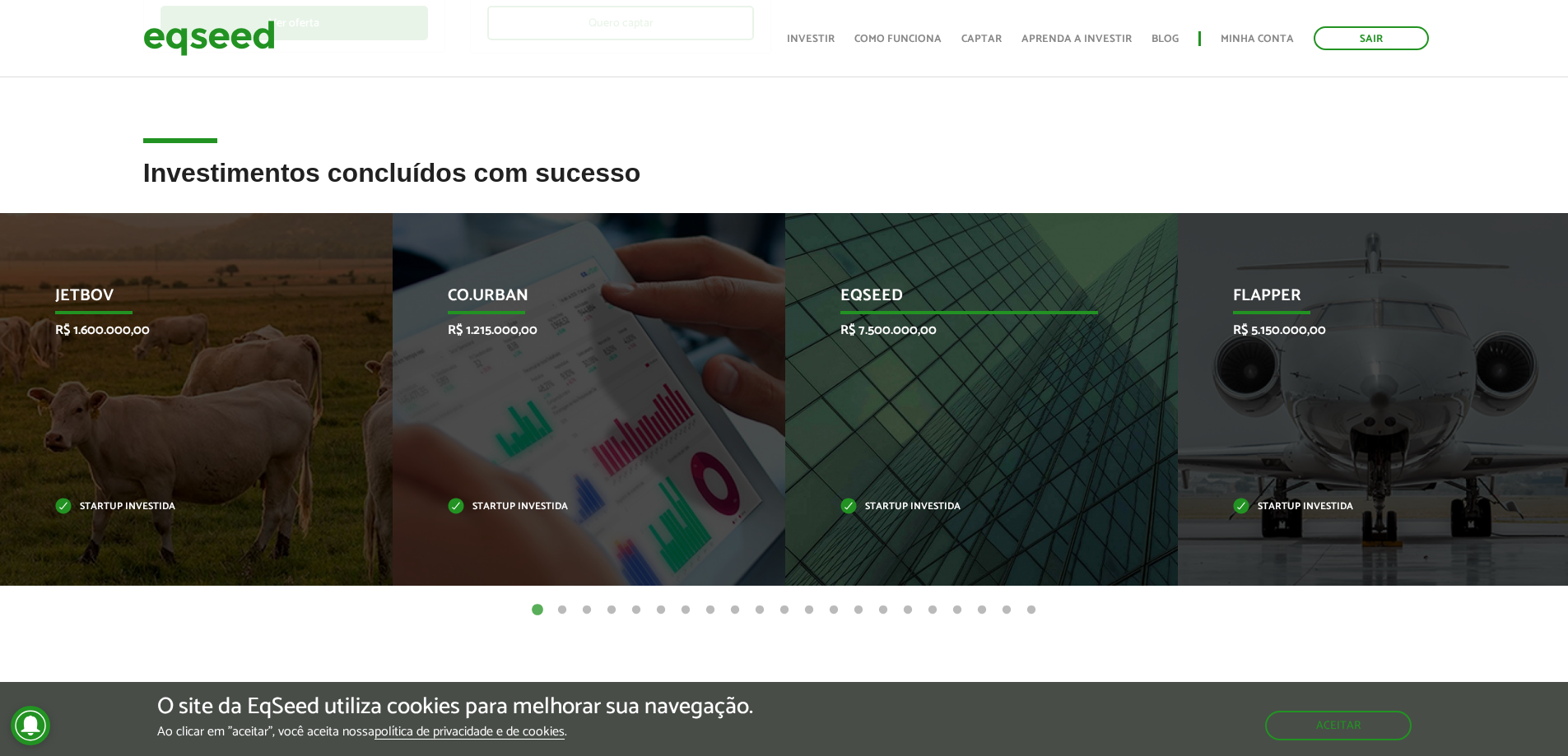
scroll to position [576, 0]
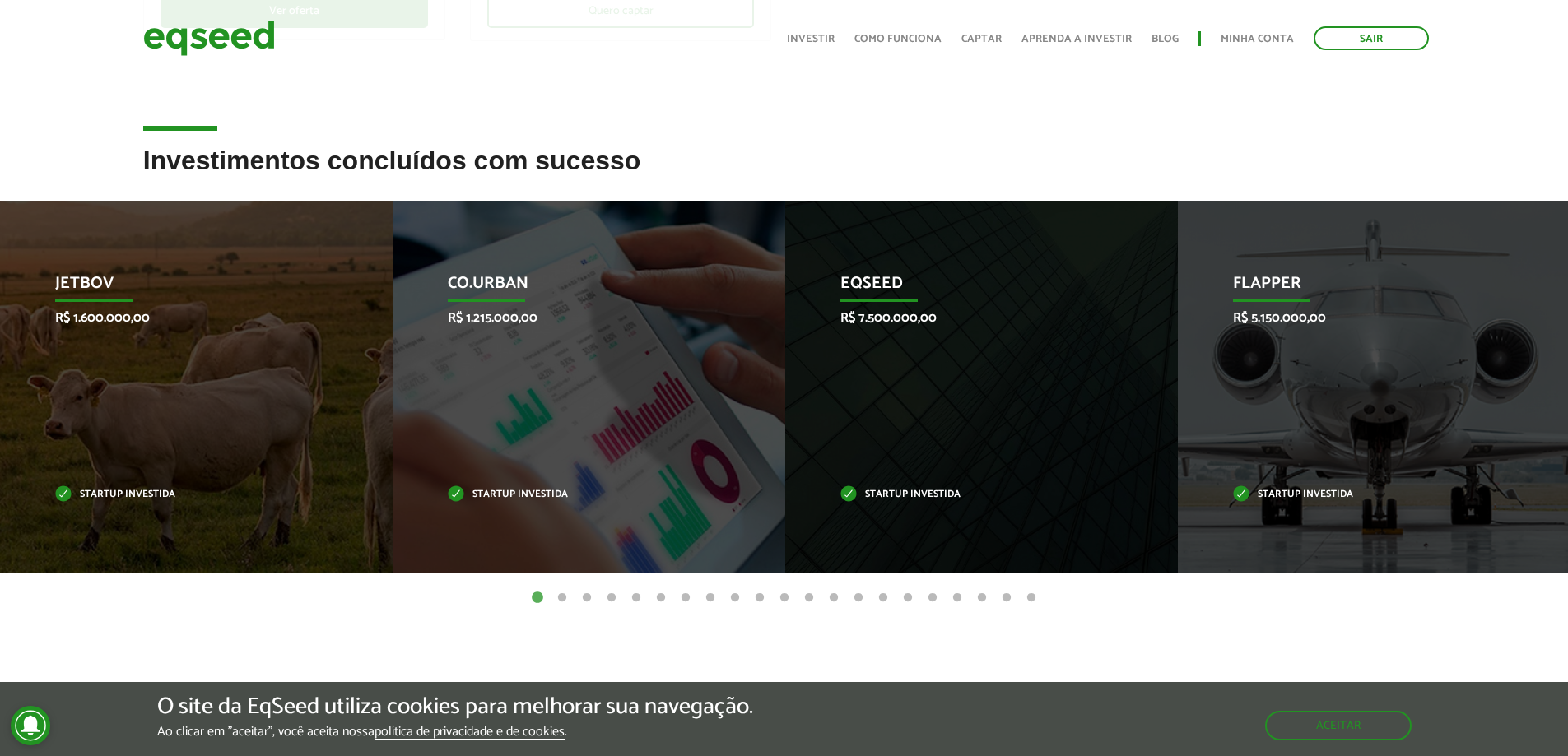
click at [568, 592] on button "2" at bounding box center [561, 598] width 16 height 16
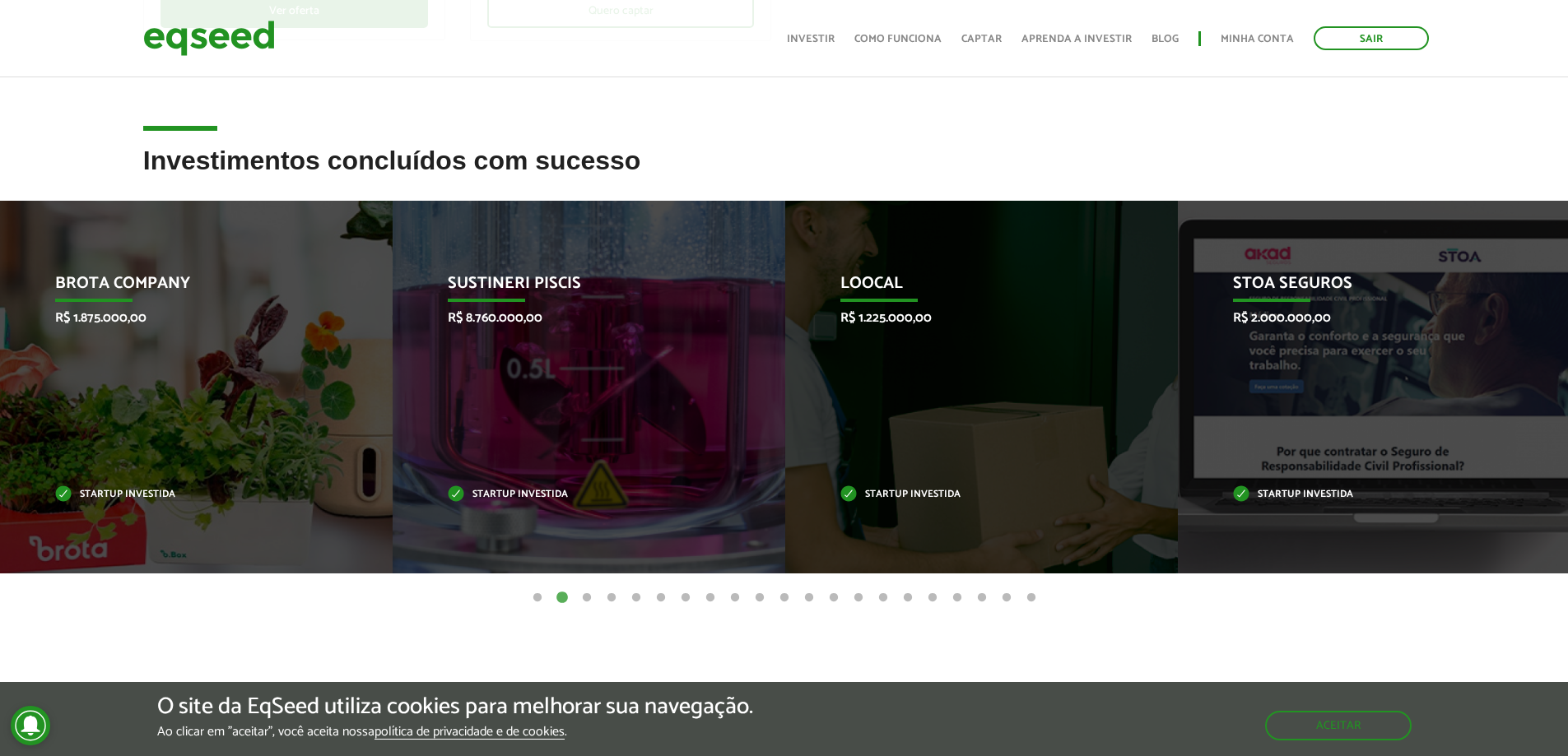
click at [587, 601] on button "3" at bounding box center [586, 598] width 16 height 16
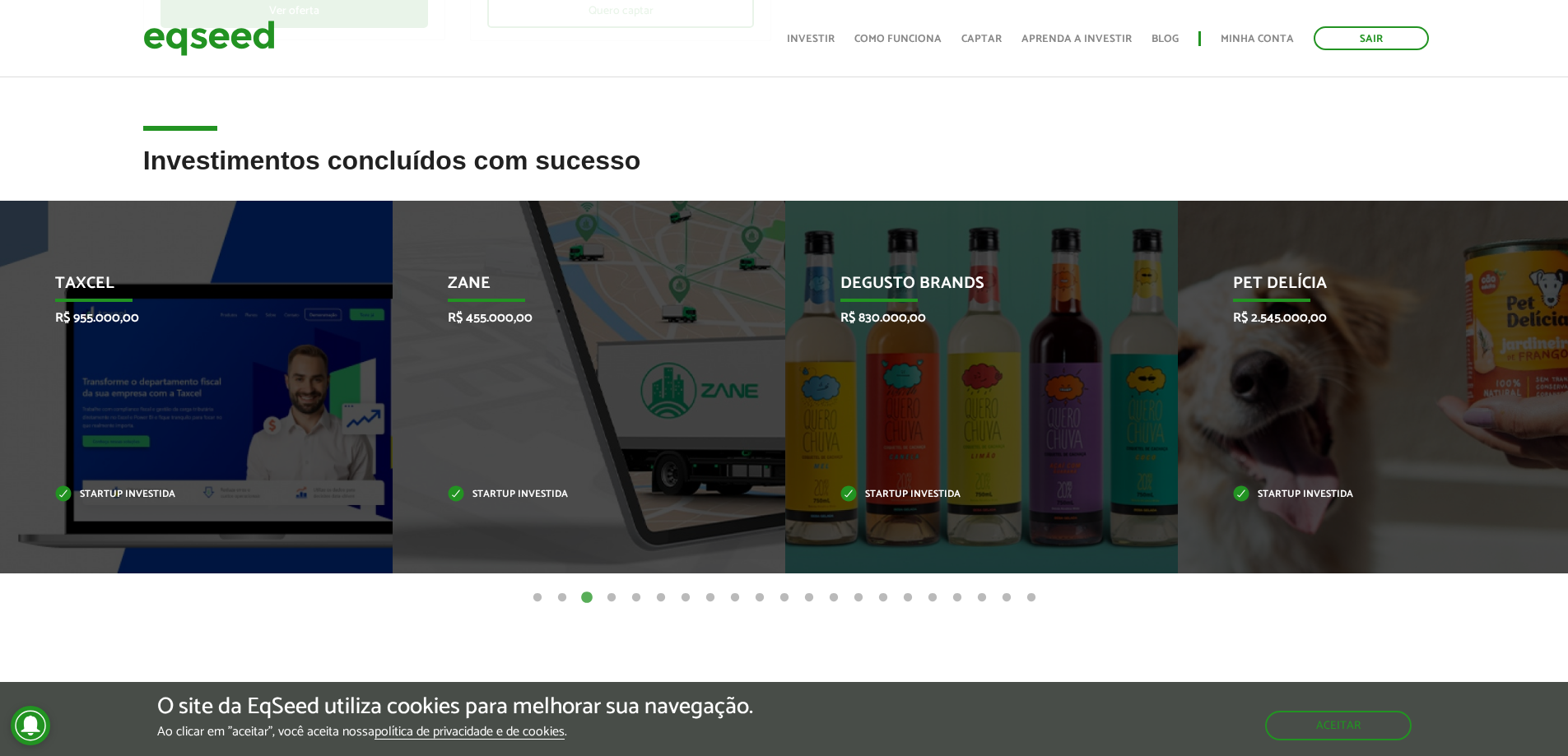
click at [607, 603] on button "4" at bounding box center [611, 598] width 16 height 16
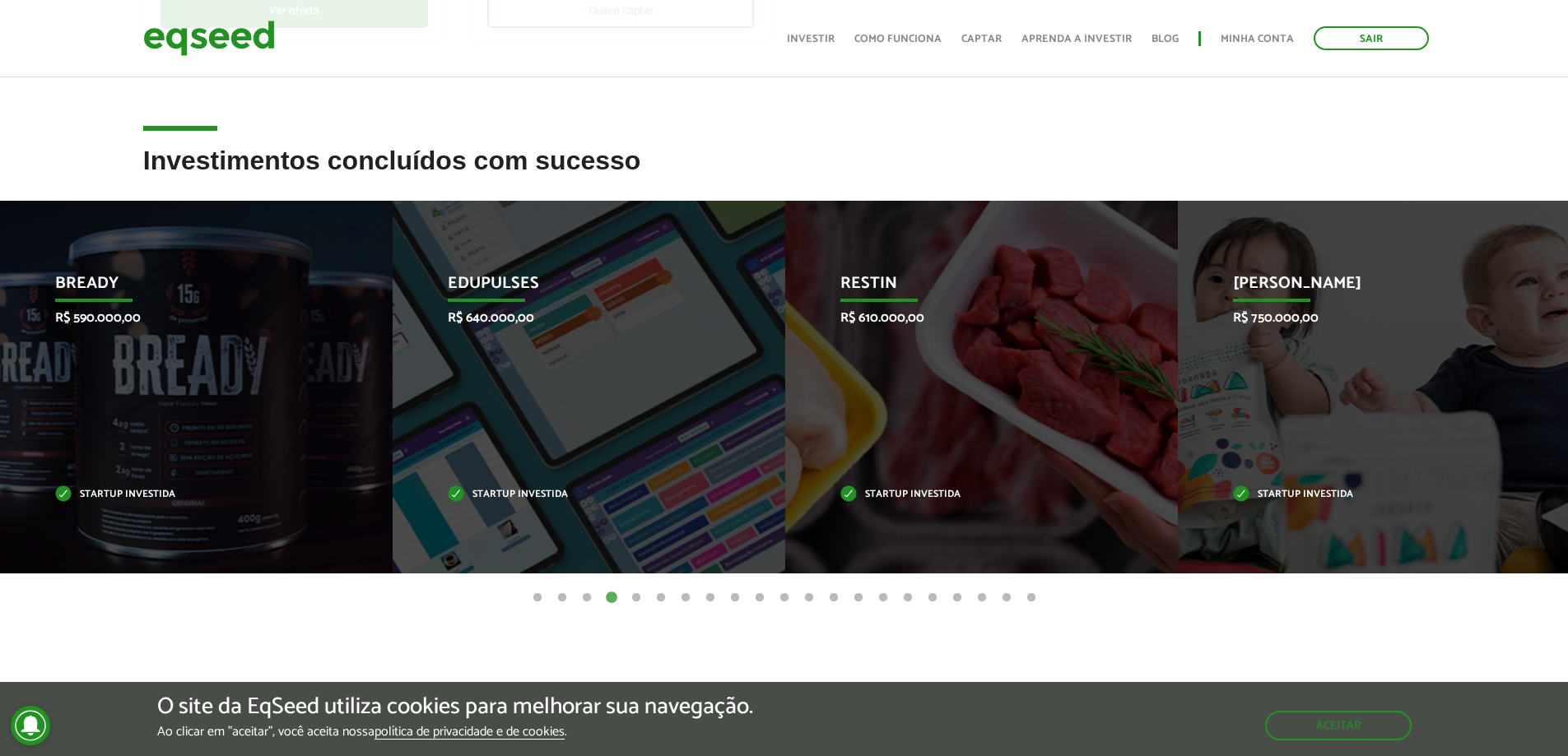
click at [622, 604] on ul "1 2 3 4 5 6 7 8 9 10 11 12 13 14 15 16 17 18 19 20 21" at bounding box center [784, 597] width 1568 height 18
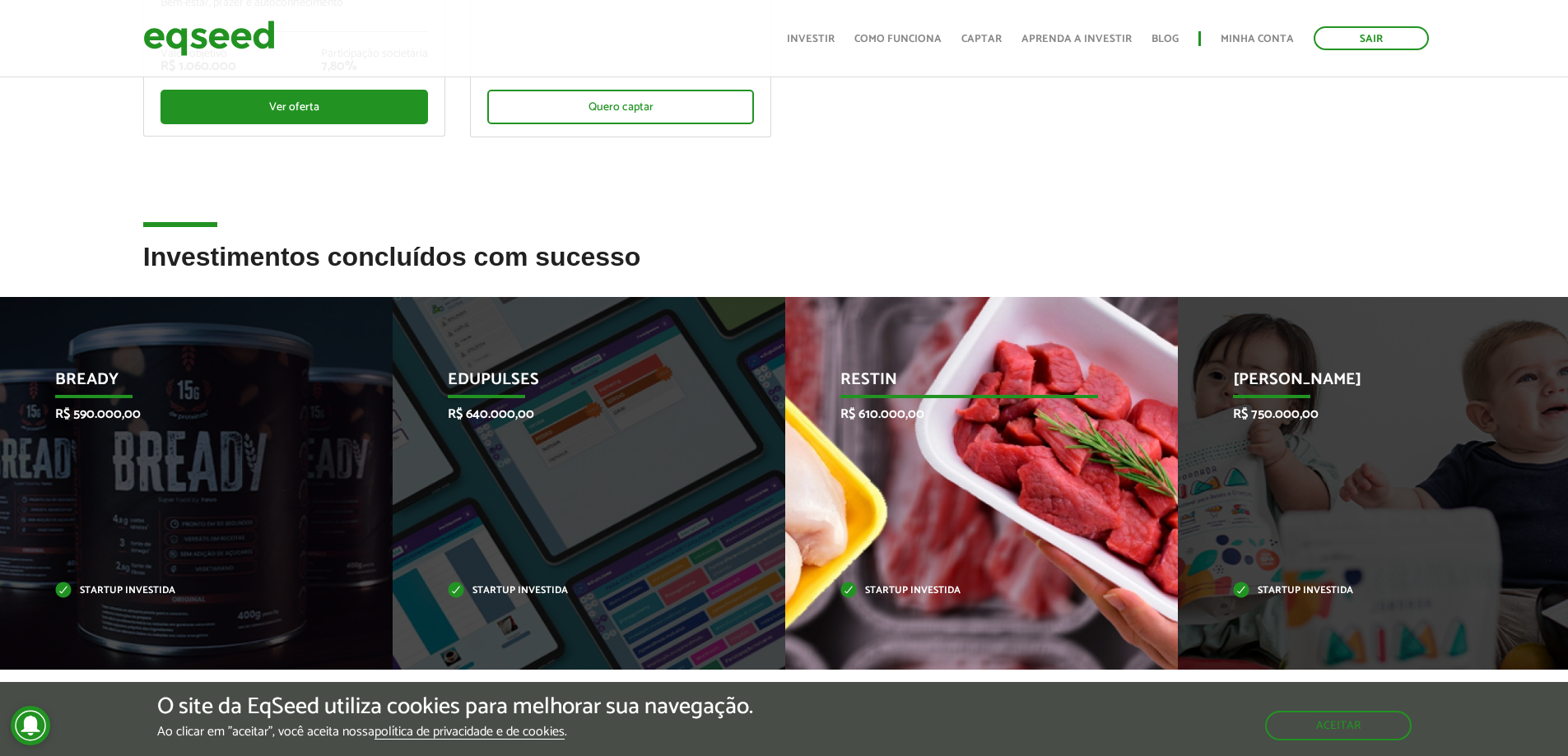
scroll to position [658, 0]
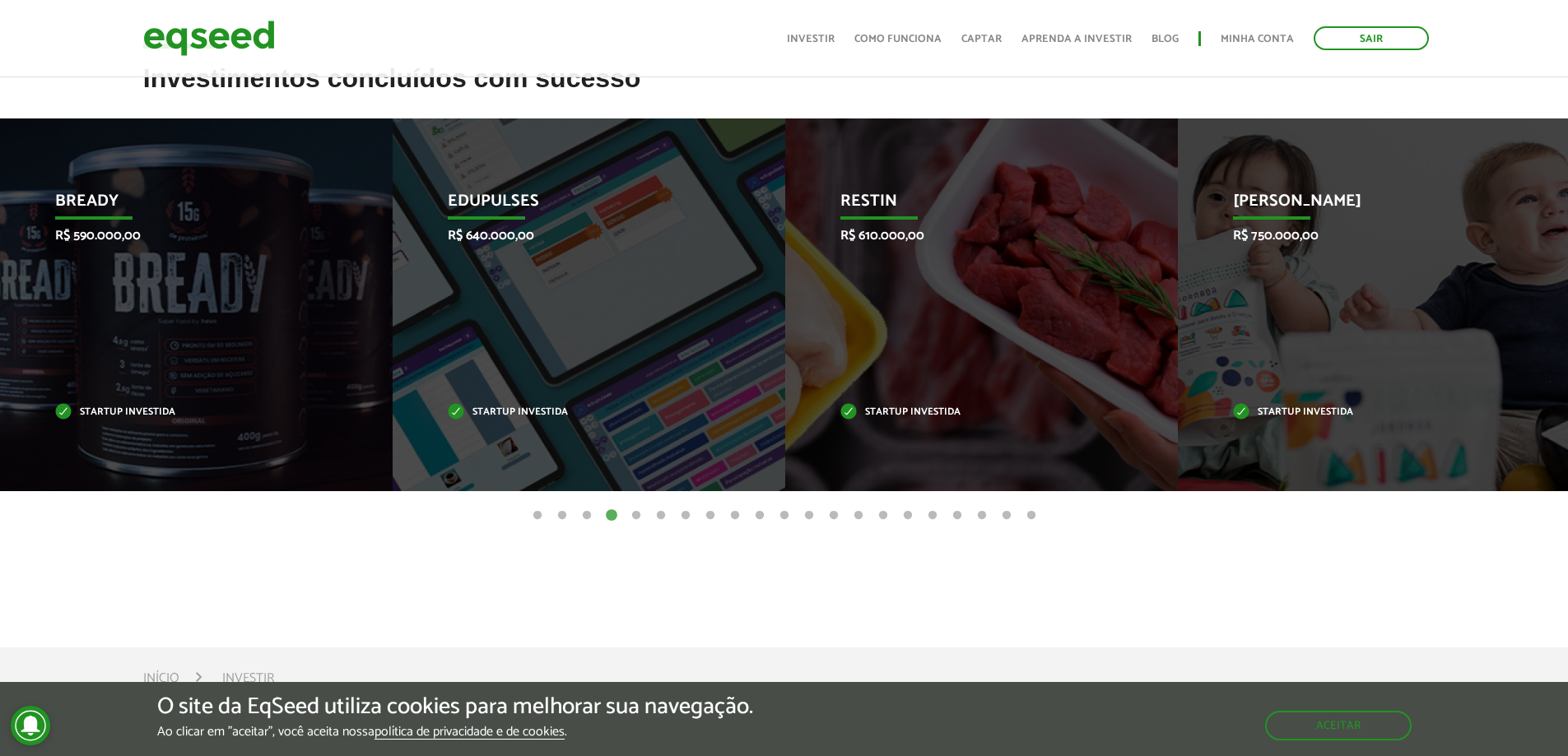
click at [629, 511] on button "5" at bounding box center [636, 515] width 16 height 16
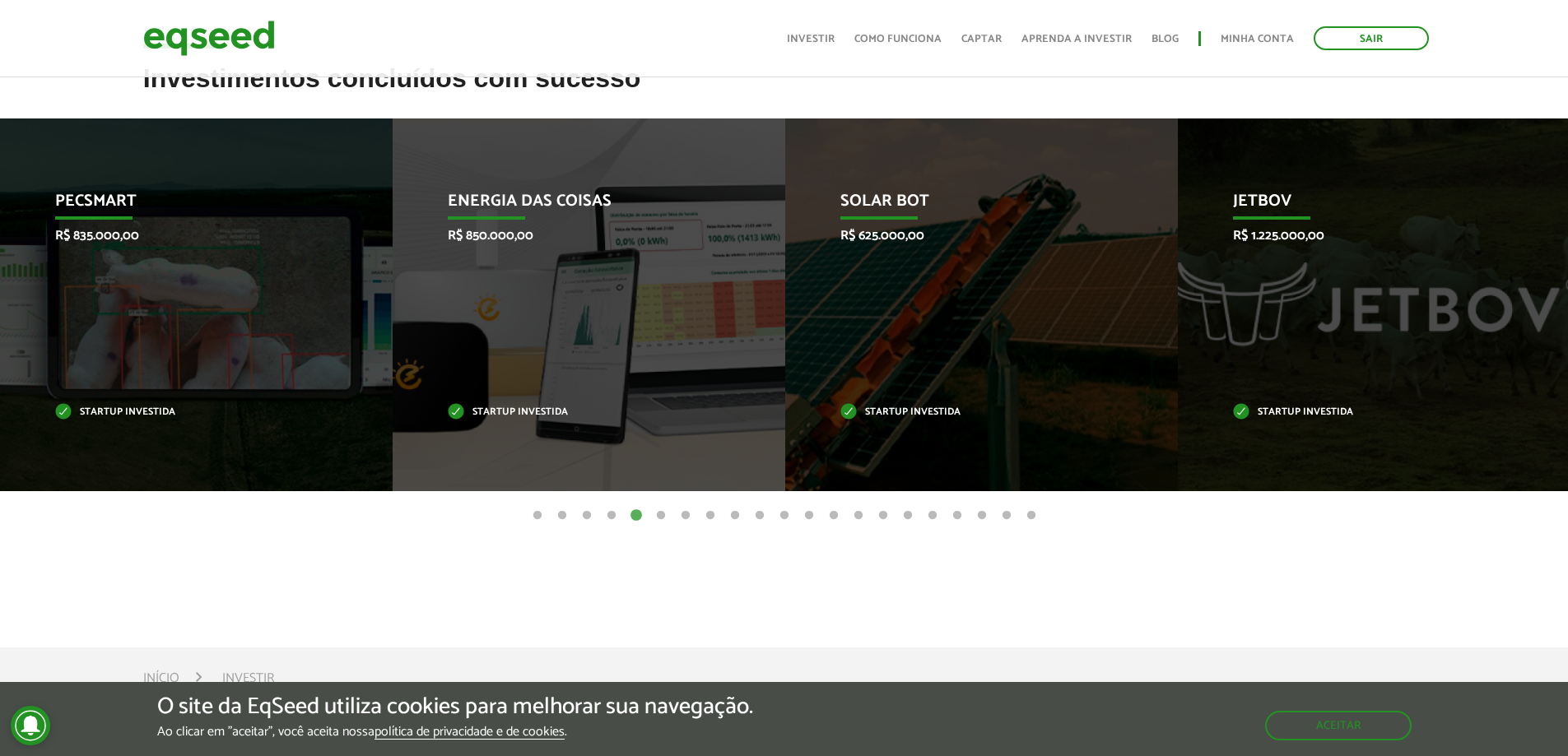
click at [643, 511] on button "5" at bounding box center [636, 515] width 16 height 16
click at [652, 509] on button "6" at bounding box center [660, 515] width 16 height 16
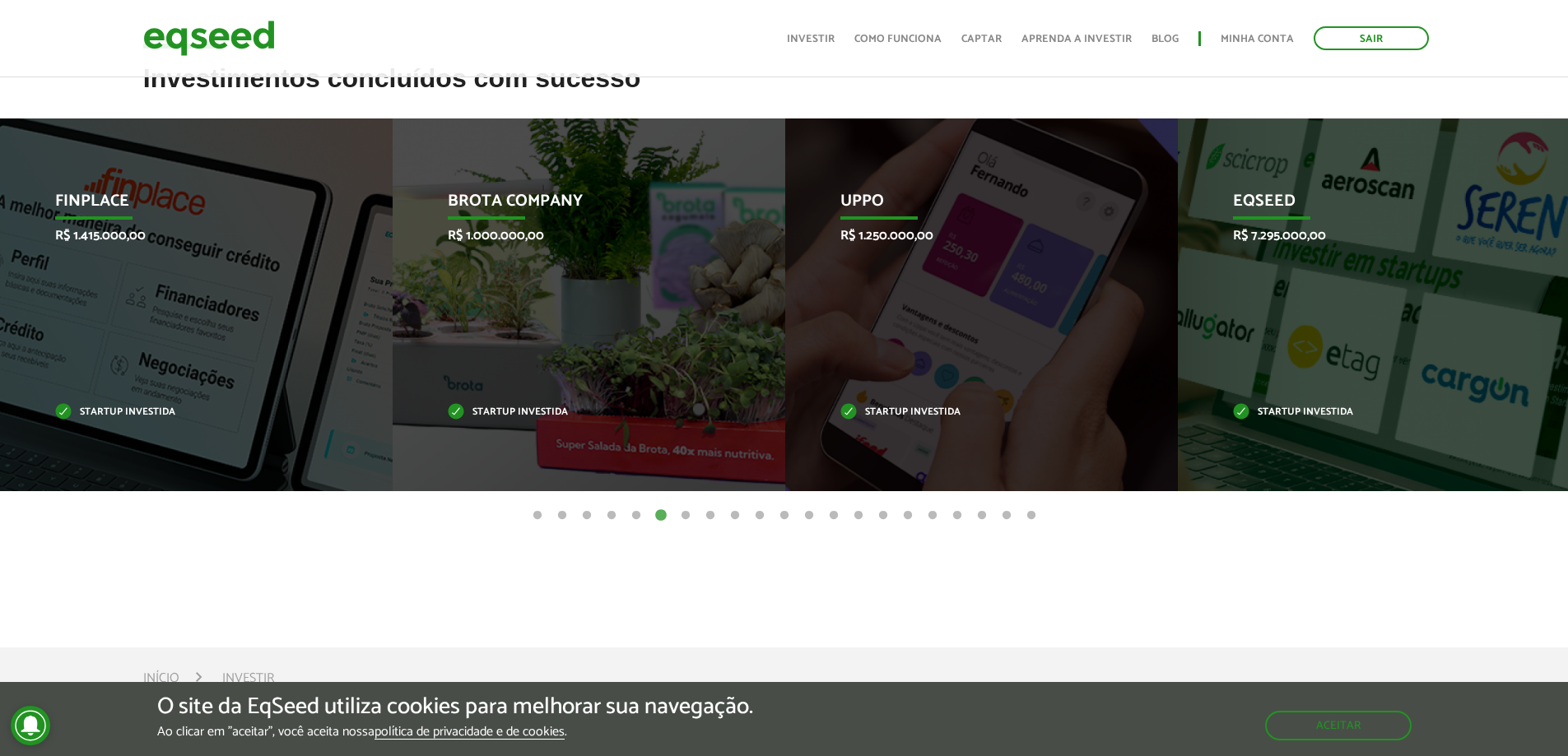
click at [671, 506] on ul "1 2 3 4 5 6 7 8 9 10 11 12 13 14 15 16 17 18 19 20 21" at bounding box center [784, 514] width 1568 height 18
click at [686, 509] on button "7" at bounding box center [685, 515] width 16 height 16
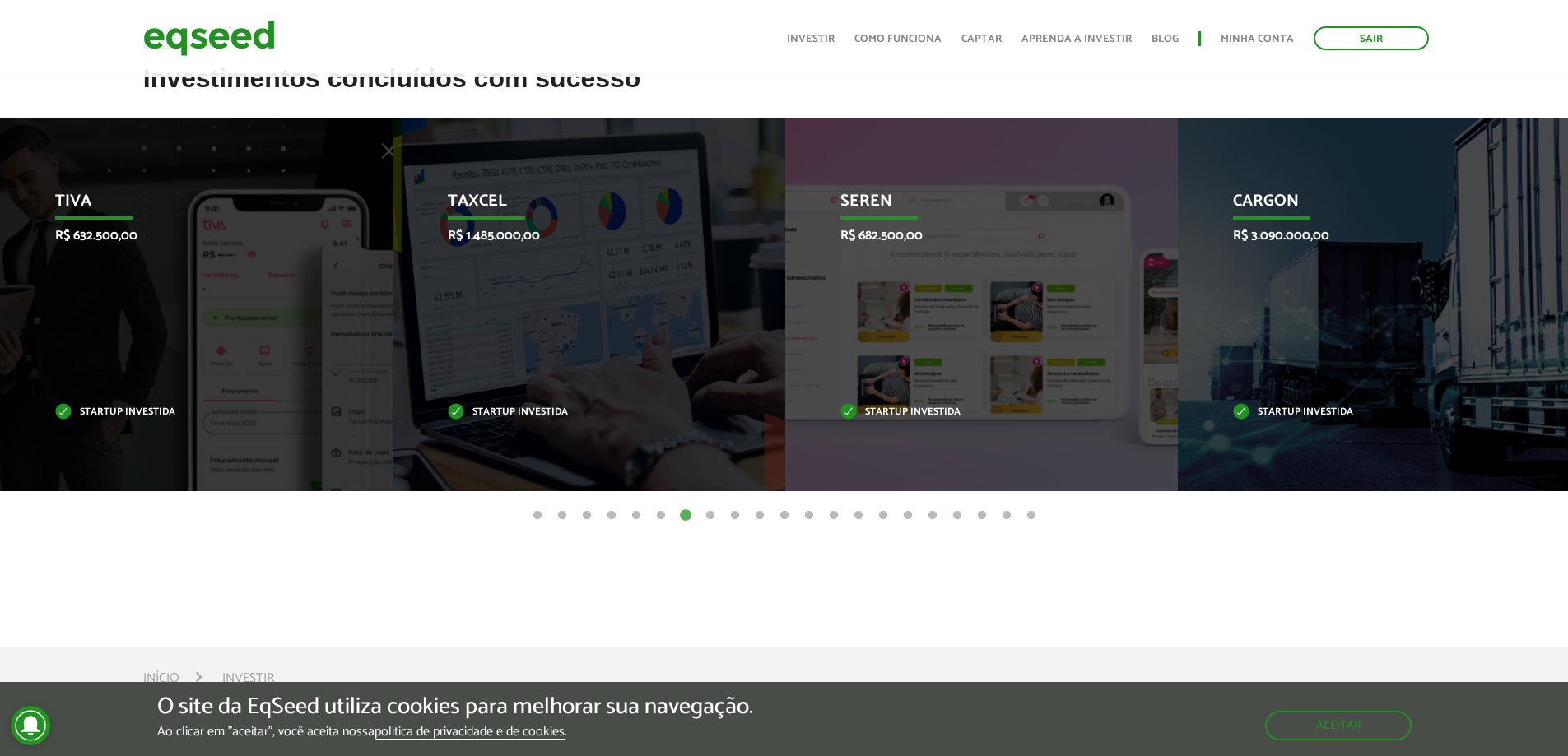
click at [662, 512] on button "6" at bounding box center [660, 515] width 16 height 16
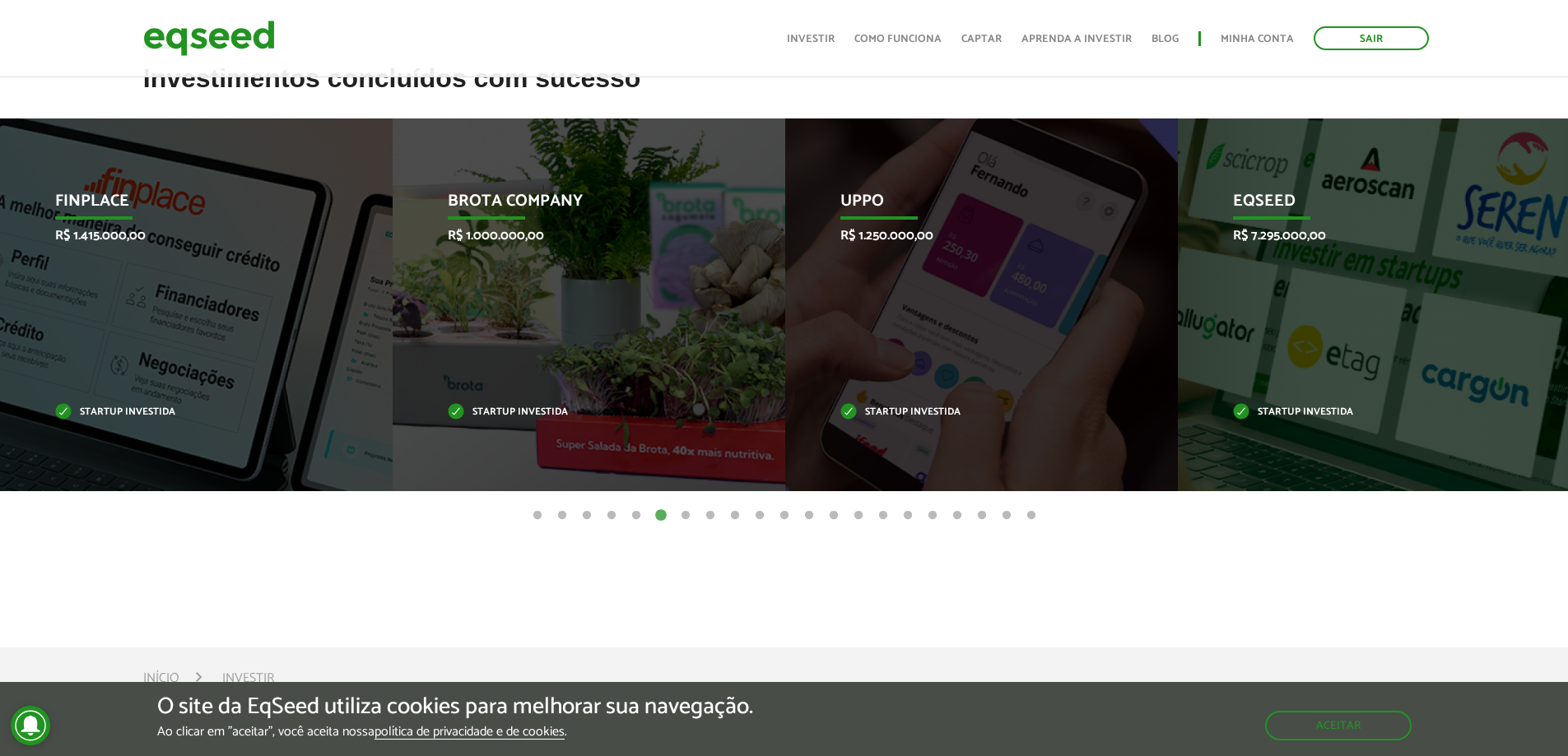
click at [707, 514] on button "8" at bounding box center [709, 515] width 16 height 16
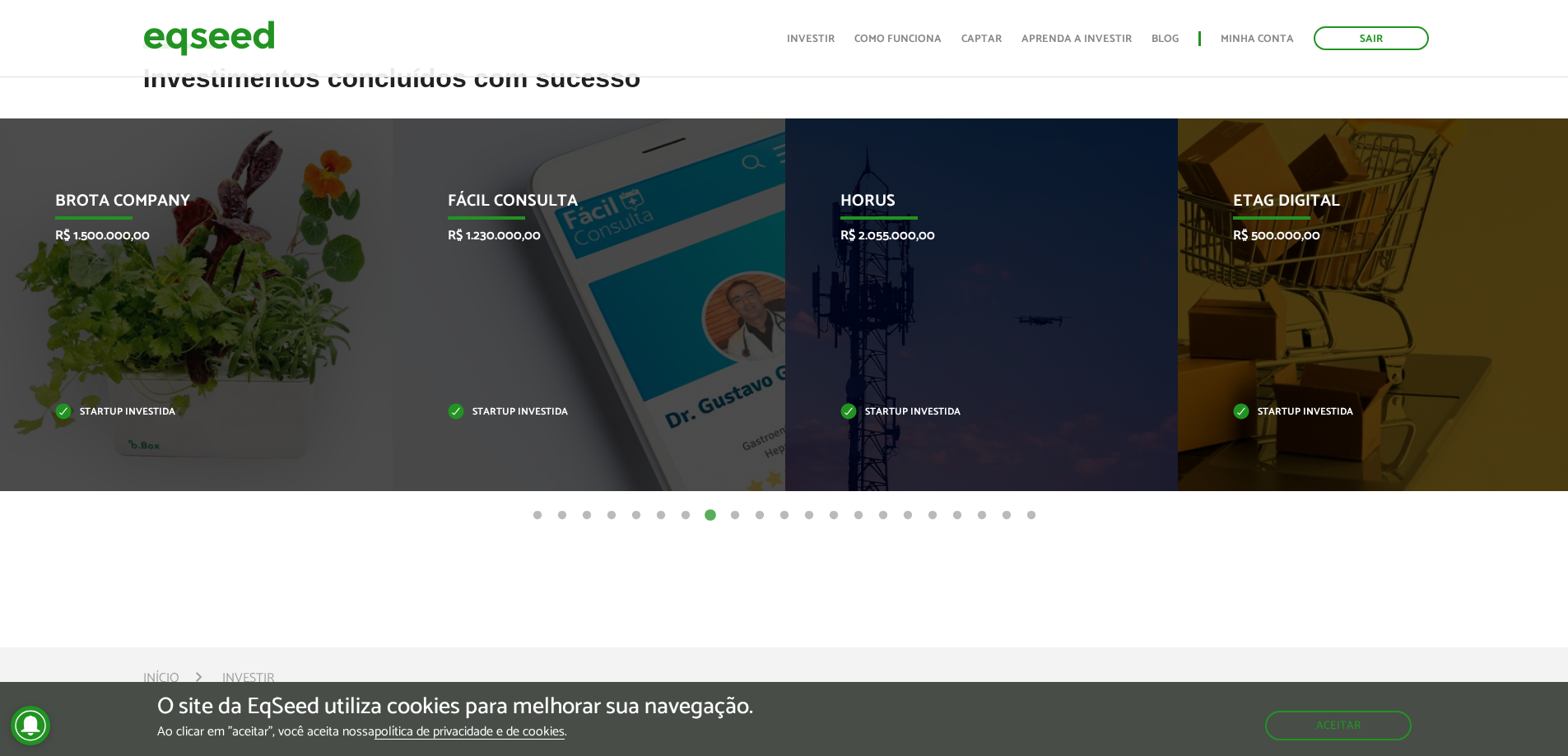
click at [735, 514] on button "9" at bounding box center [735, 515] width 16 height 16
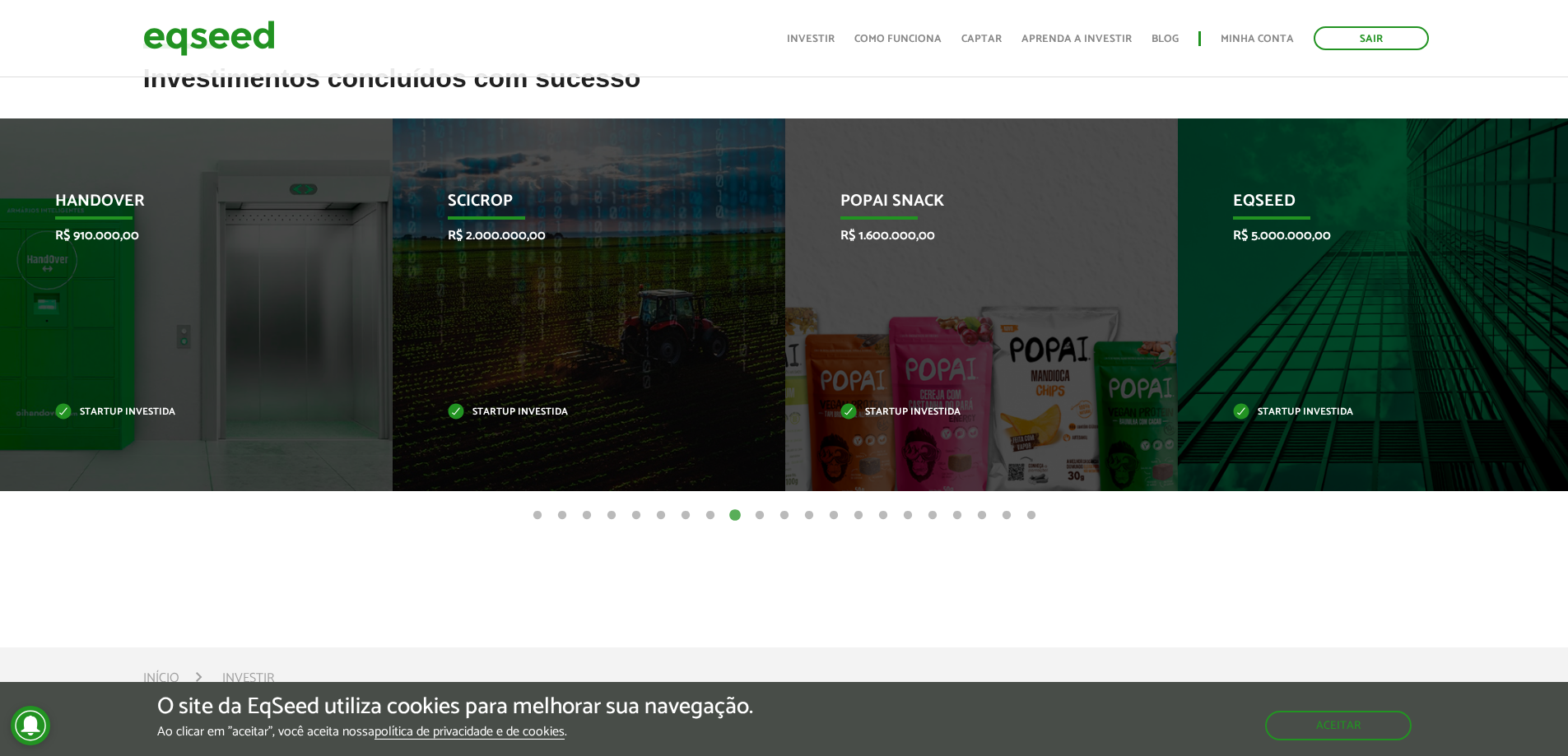
click at [757, 514] on button "10" at bounding box center [759, 515] width 16 height 16
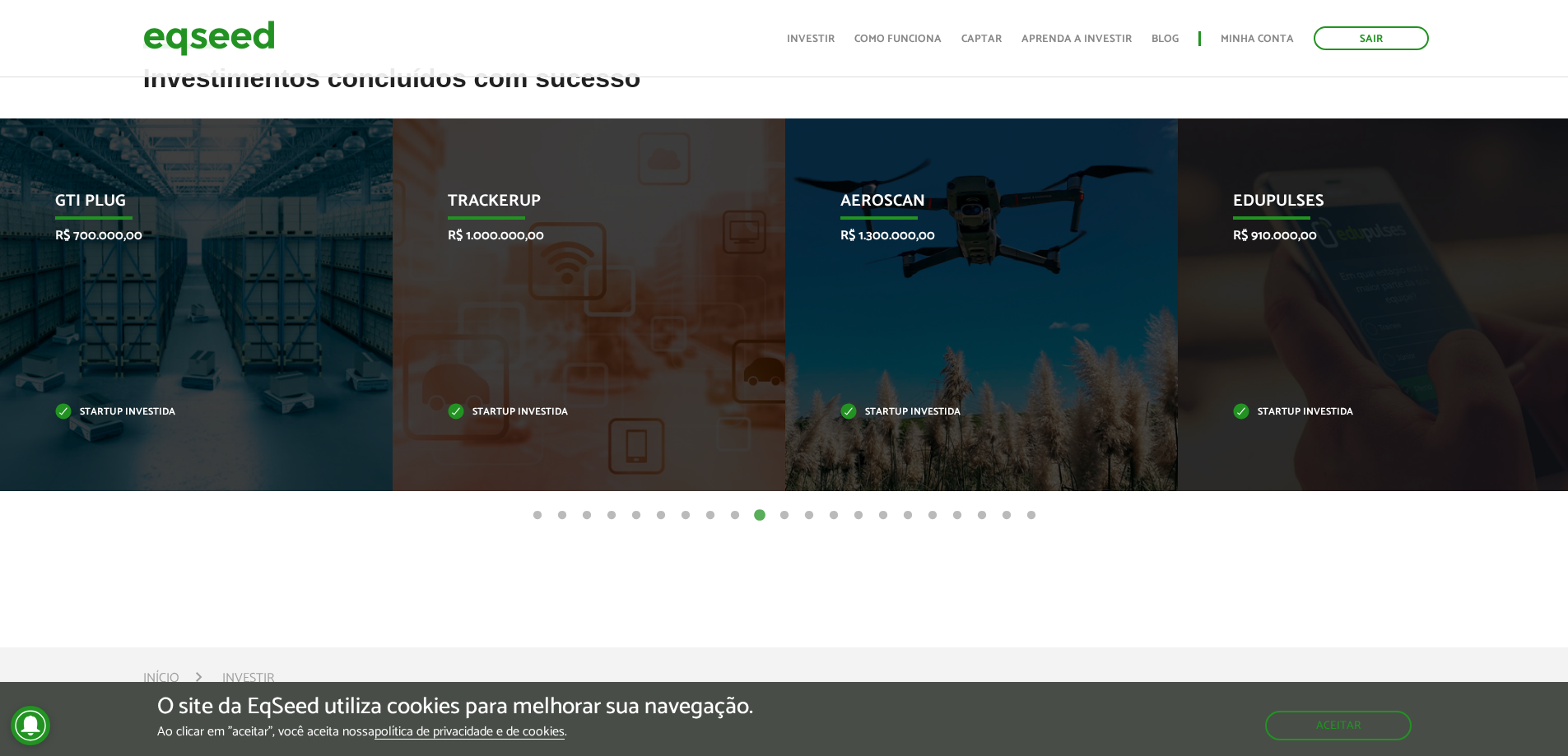
click at [780, 520] on button "11" at bounding box center [784, 515] width 16 height 16
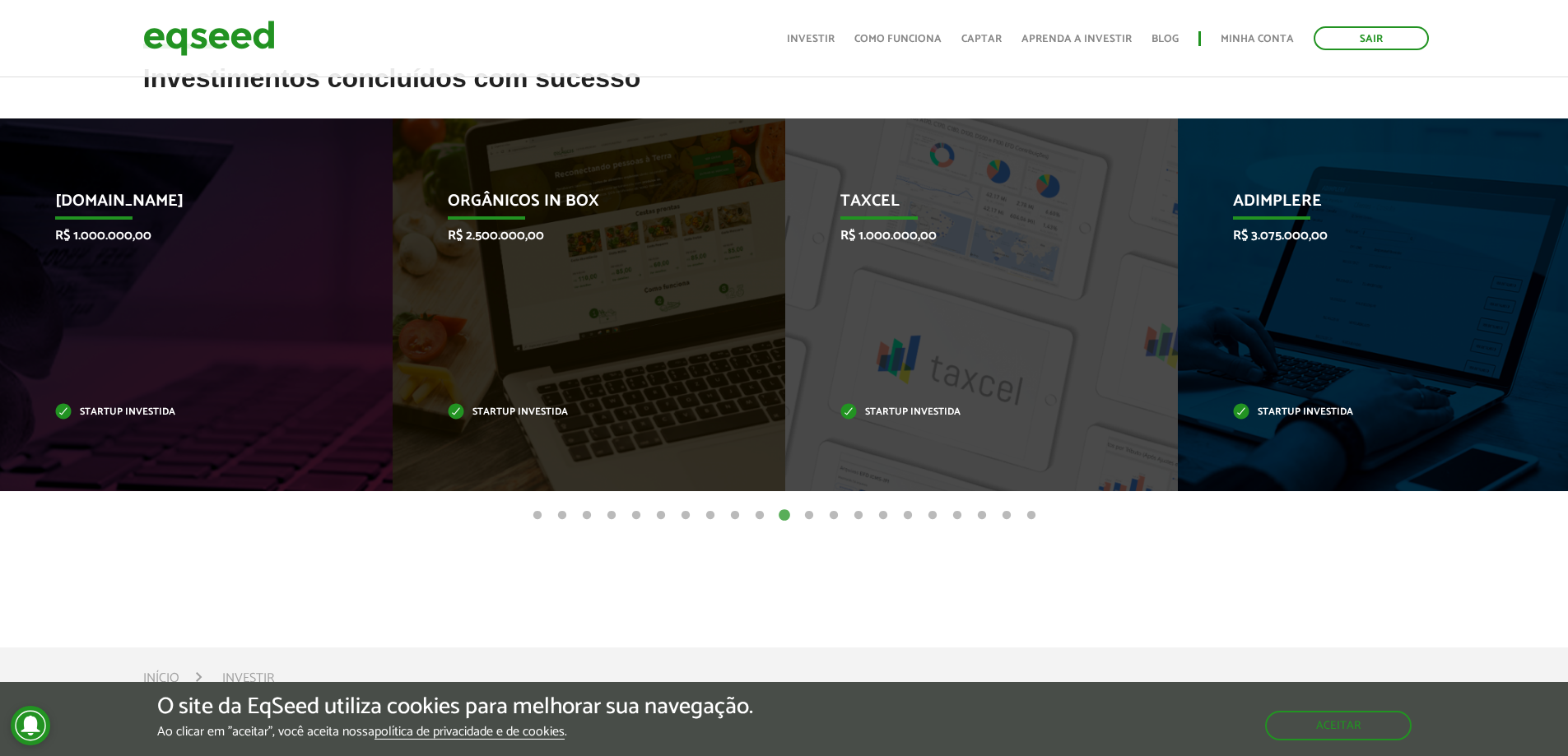
click at [804, 531] on article "Investimentos concluídos com sucesso Invoop R$ 250.000,00 Startup investida Pro…" at bounding box center [784, 339] width 1568 height 550
click at [820, 531] on article "Investimentos concluídos com sucesso Invoop R$ 250.000,00 Startup investida Pro…" at bounding box center [784, 339] width 1568 height 550
click at [811, 520] on button "12" at bounding box center [808, 515] width 16 height 16
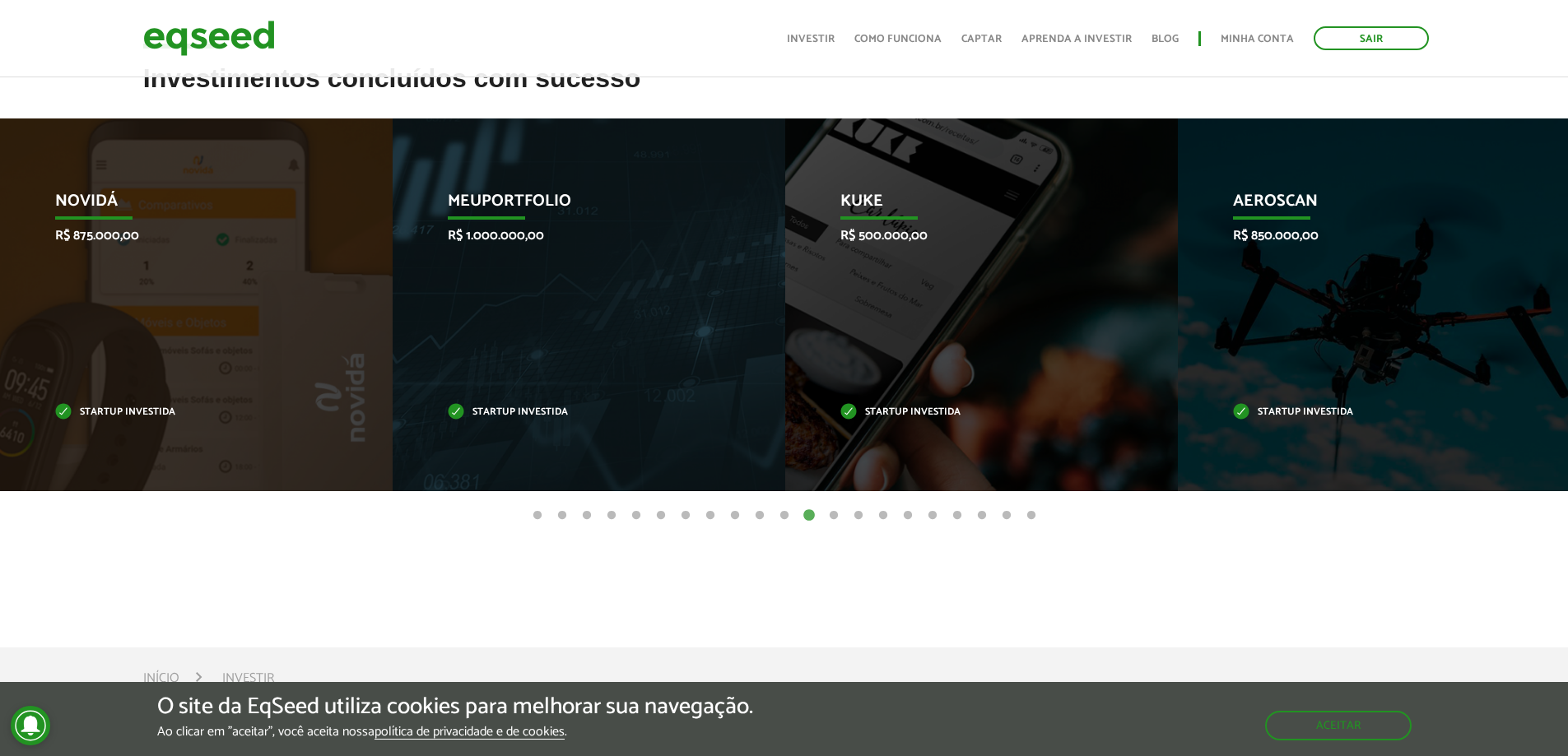
click at [821, 519] on ul "1 2 3 4 5 6 7 8 9 10 11 12 13 14 15 16 17 18 19 20 21" at bounding box center [784, 514] width 1568 height 18
click at [821, 514] on ul "1 2 3 4 5 6 7 8 9 10 11 12 13 14 15 16 17 18 19 20 21" at bounding box center [784, 514] width 1568 height 18
click at [1036, 36] on link "Aprenda a investir" at bounding box center [1076, 39] width 110 height 10
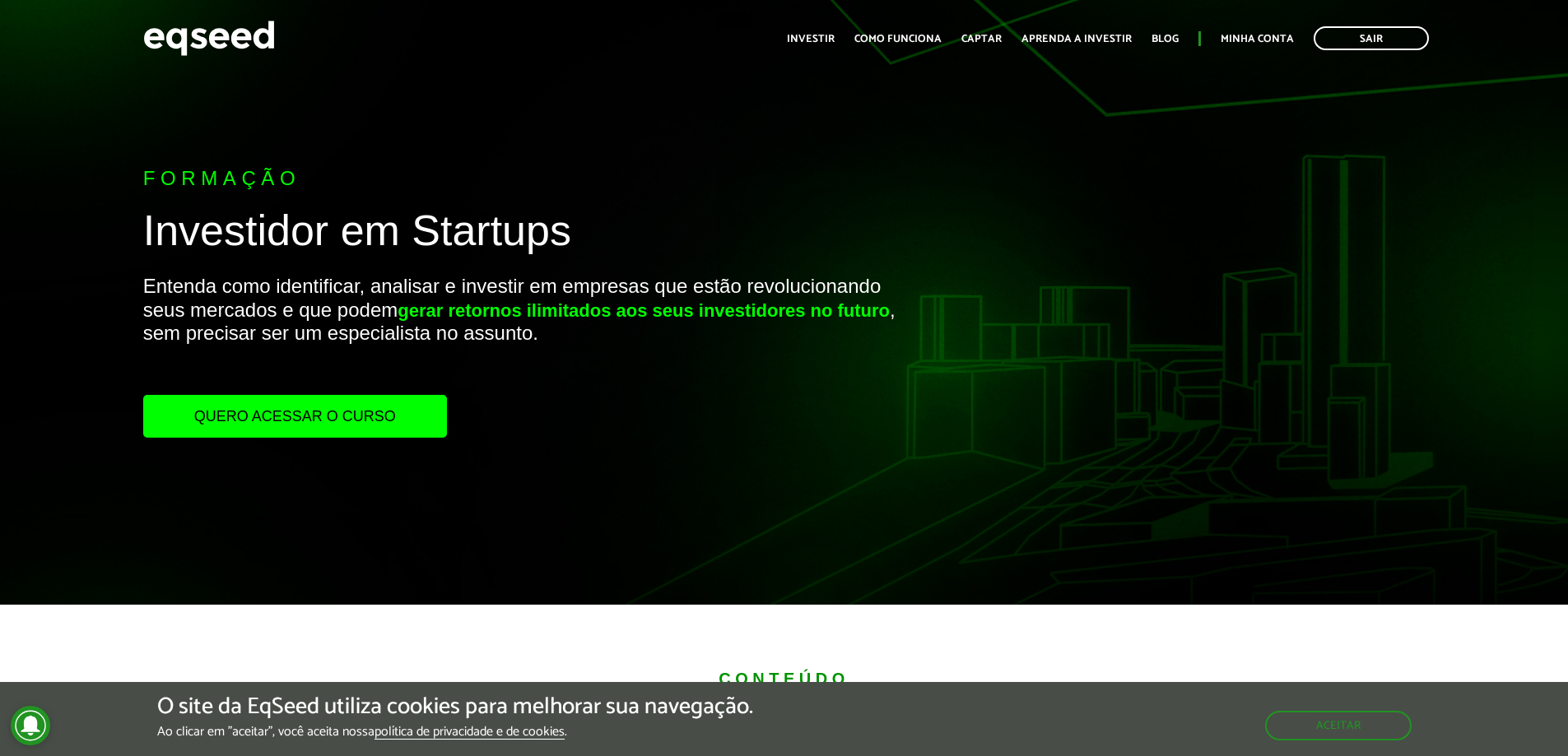
drag, startPoint x: 956, startPoint y: 294, endPoint x: 955, endPoint y: 368, distance: 74.0
click at [955, 368] on div "Formação Investidor em Startups Entenda como identificar, analisar e investir e…" at bounding box center [784, 302] width 1568 height 604
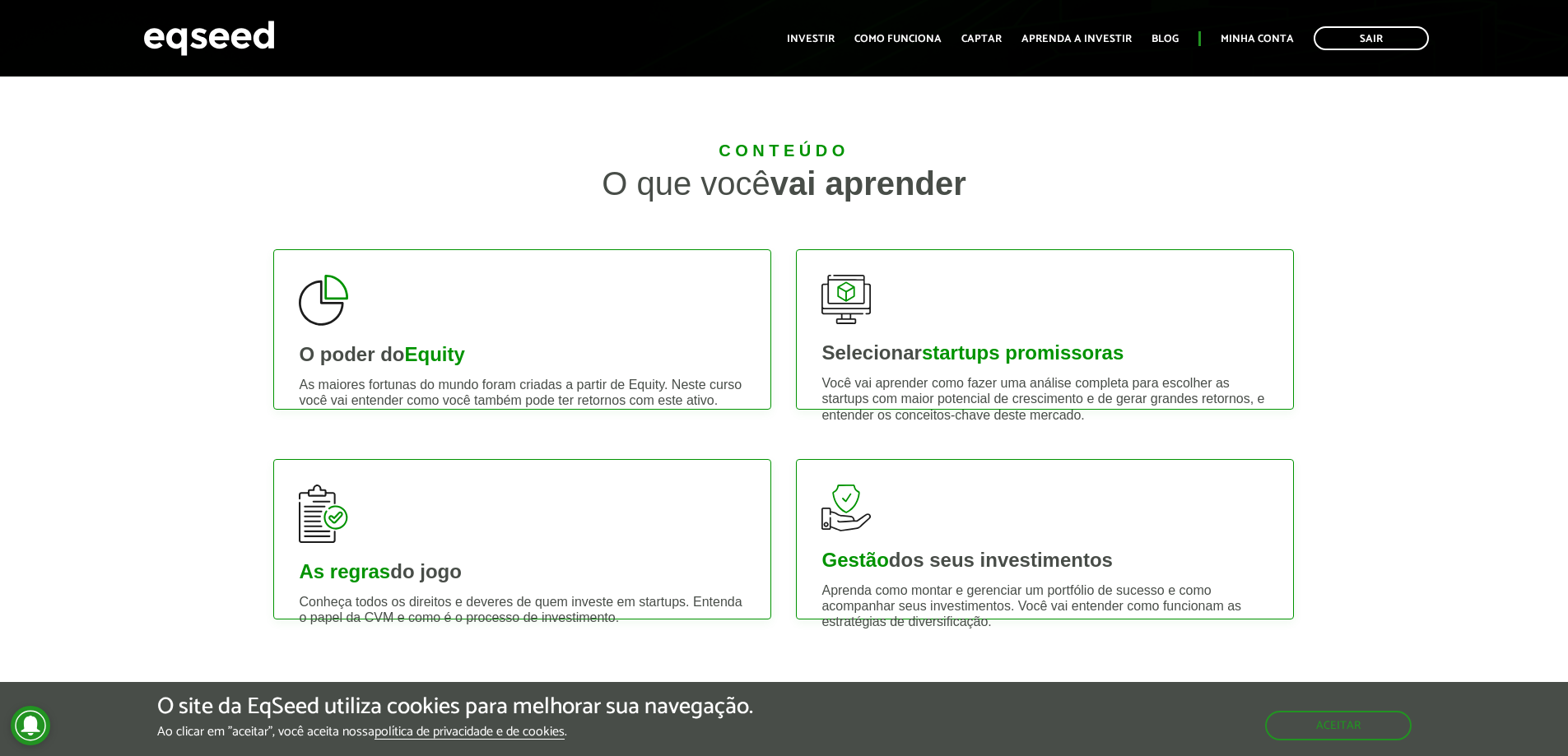
scroll to position [576, 0]
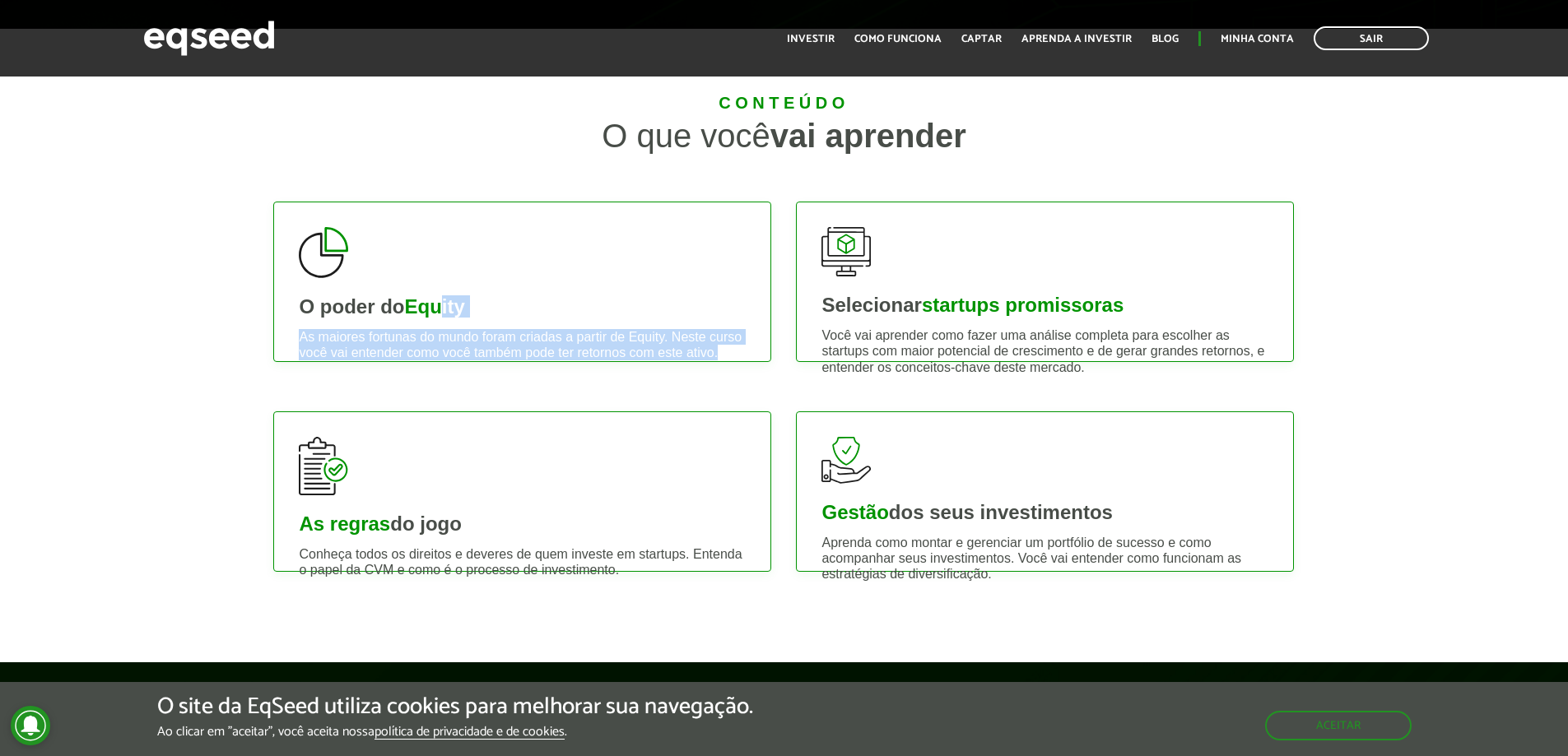
drag, startPoint x: 449, startPoint y: 303, endPoint x: 735, endPoint y: 350, distance: 289.8
click at [735, 350] on div "O poder do Equity As maiores fortunas do mundo foram criadas a partir de Equity…" at bounding box center [522, 281] width 498 height 160
click at [735, 350] on p "As maiores fortunas do mundo foram criadas a partir de Equity. Neste curso você…" at bounding box center [522, 345] width 447 height 31
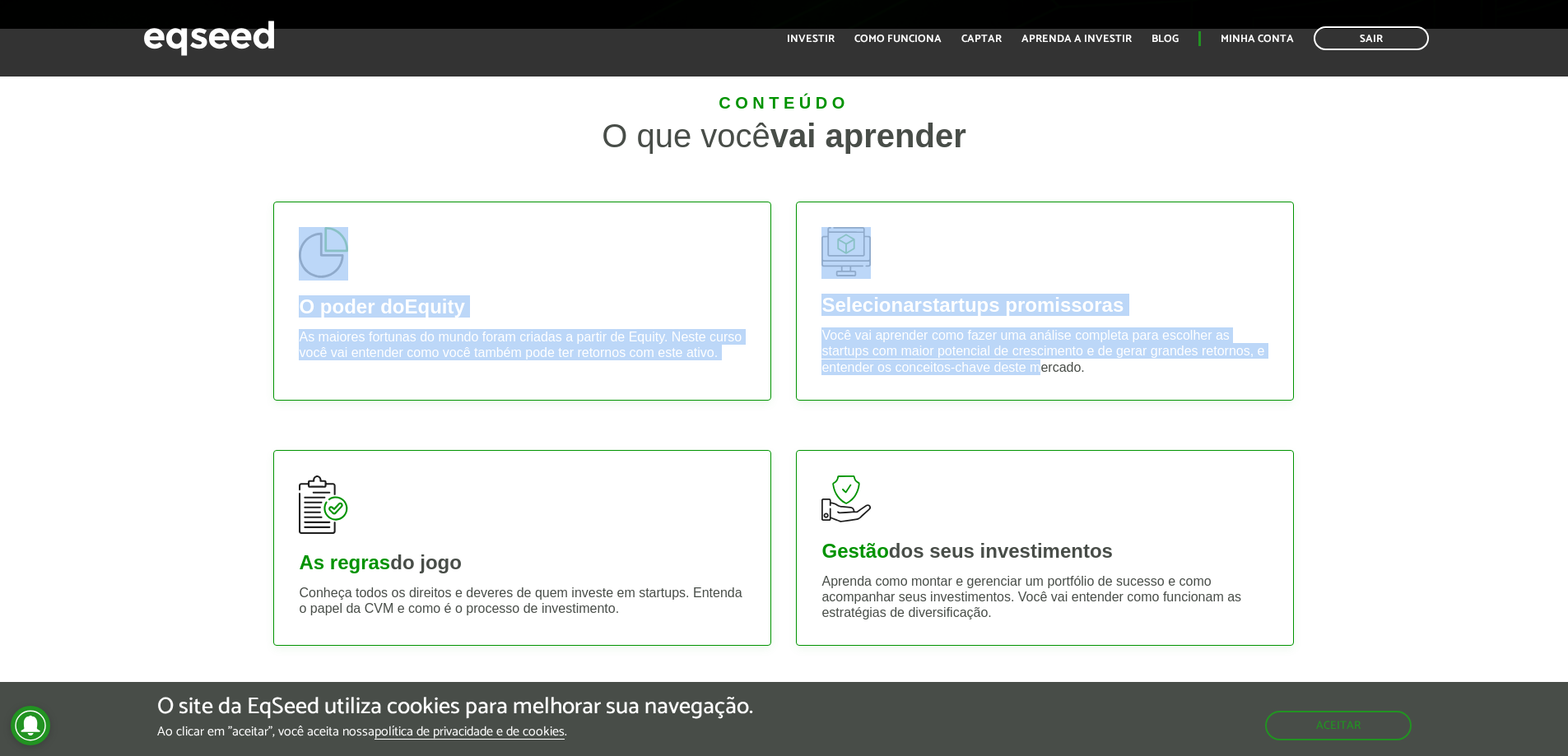
drag, startPoint x: 781, startPoint y: 280, endPoint x: 1046, endPoint y: 408, distance: 294.3
click at [1046, 408] on div "Conteúdo O que você vai aprender O poder do Equity As maiores fortunas do mundo…" at bounding box center [783, 382] width 1046 height 576
click at [1046, 408] on div "Selecionar startups promissoras Você vai aprender como fazer uma análise comple…" at bounding box center [1044, 300] width 522 height 249
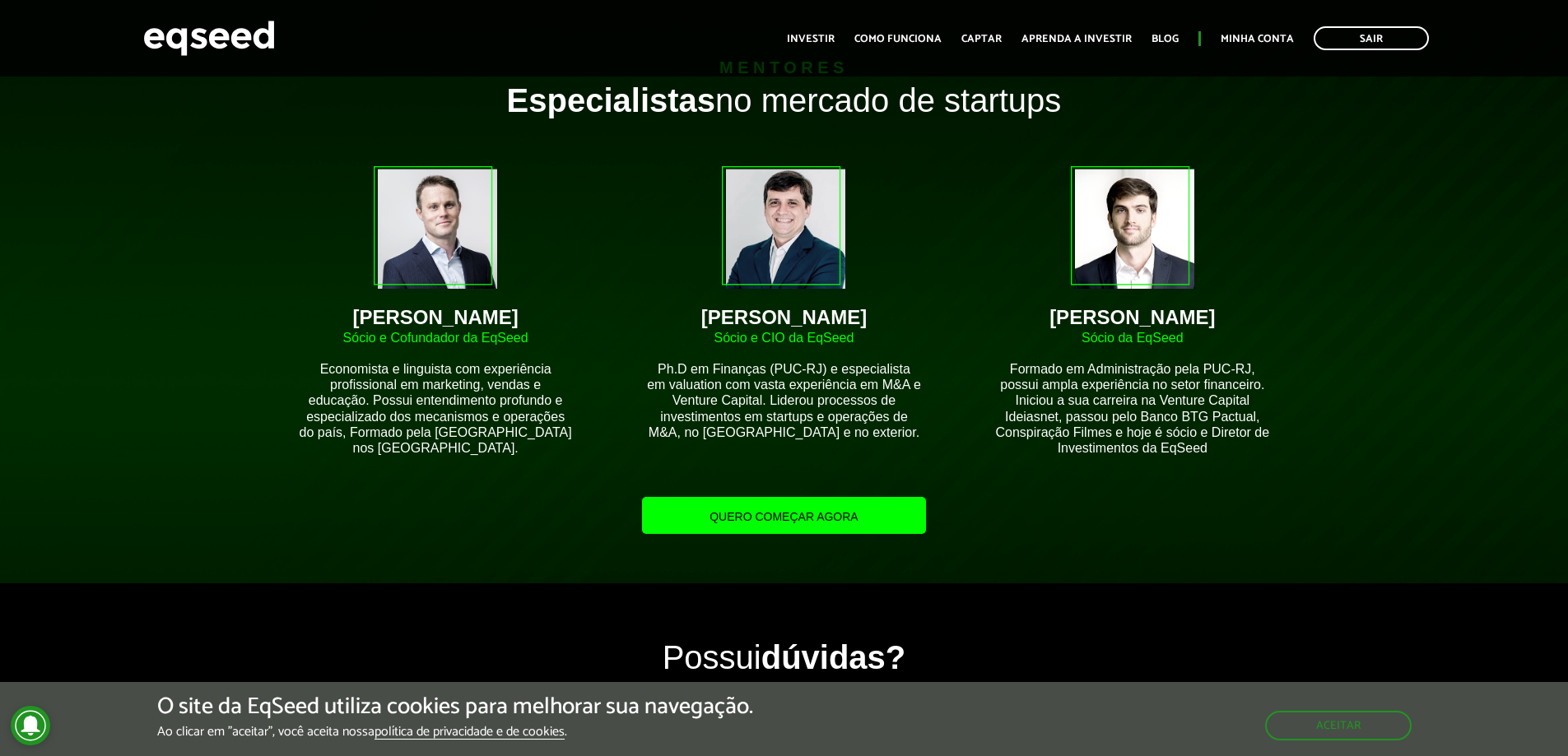
scroll to position [1810, 0]
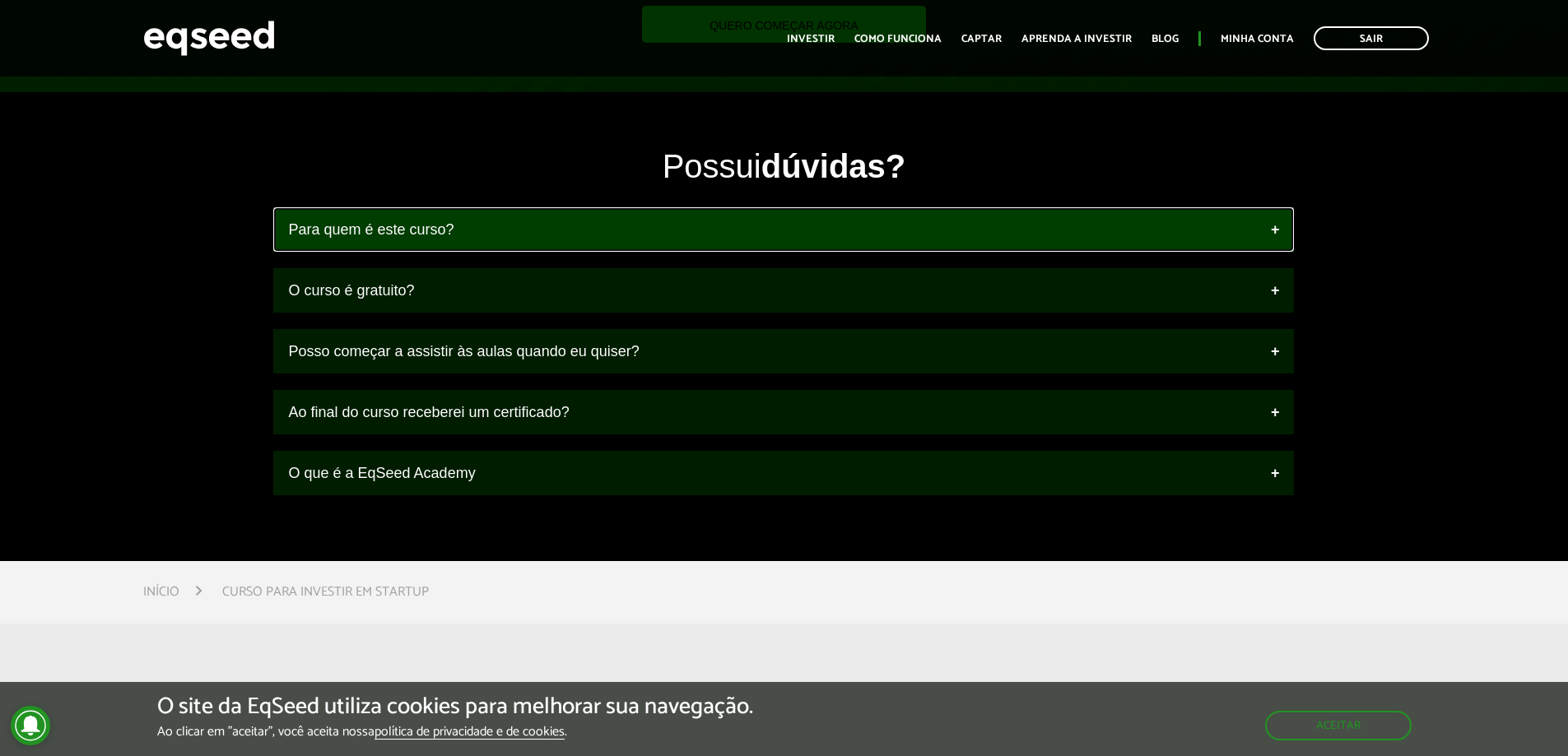
click at [541, 216] on link "Para quem é este curso?" at bounding box center [783, 229] width 1020 height 44
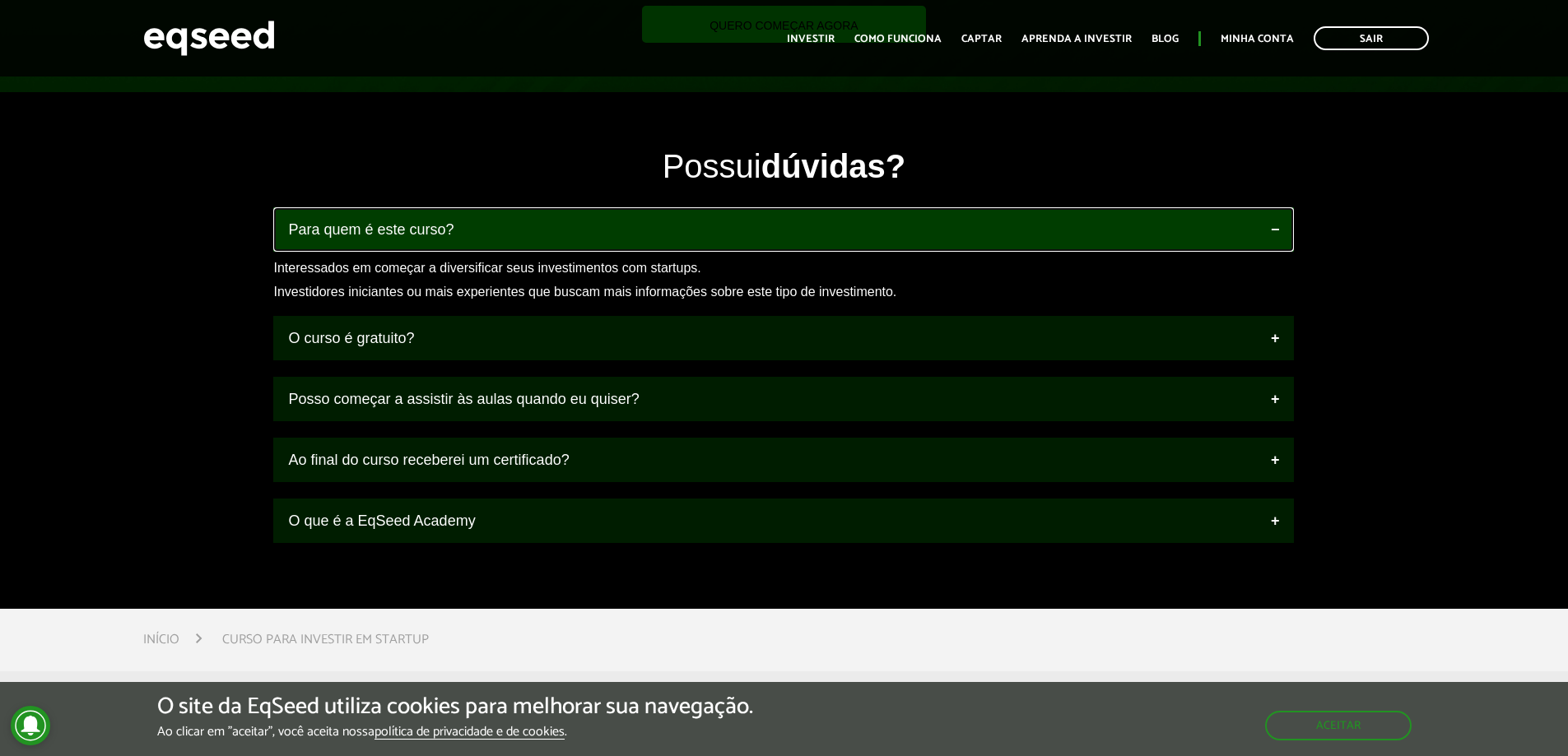
click at [541, 216] on link "Para quem é este curso?" at bounding box center [783, 229] width 1020 height 44
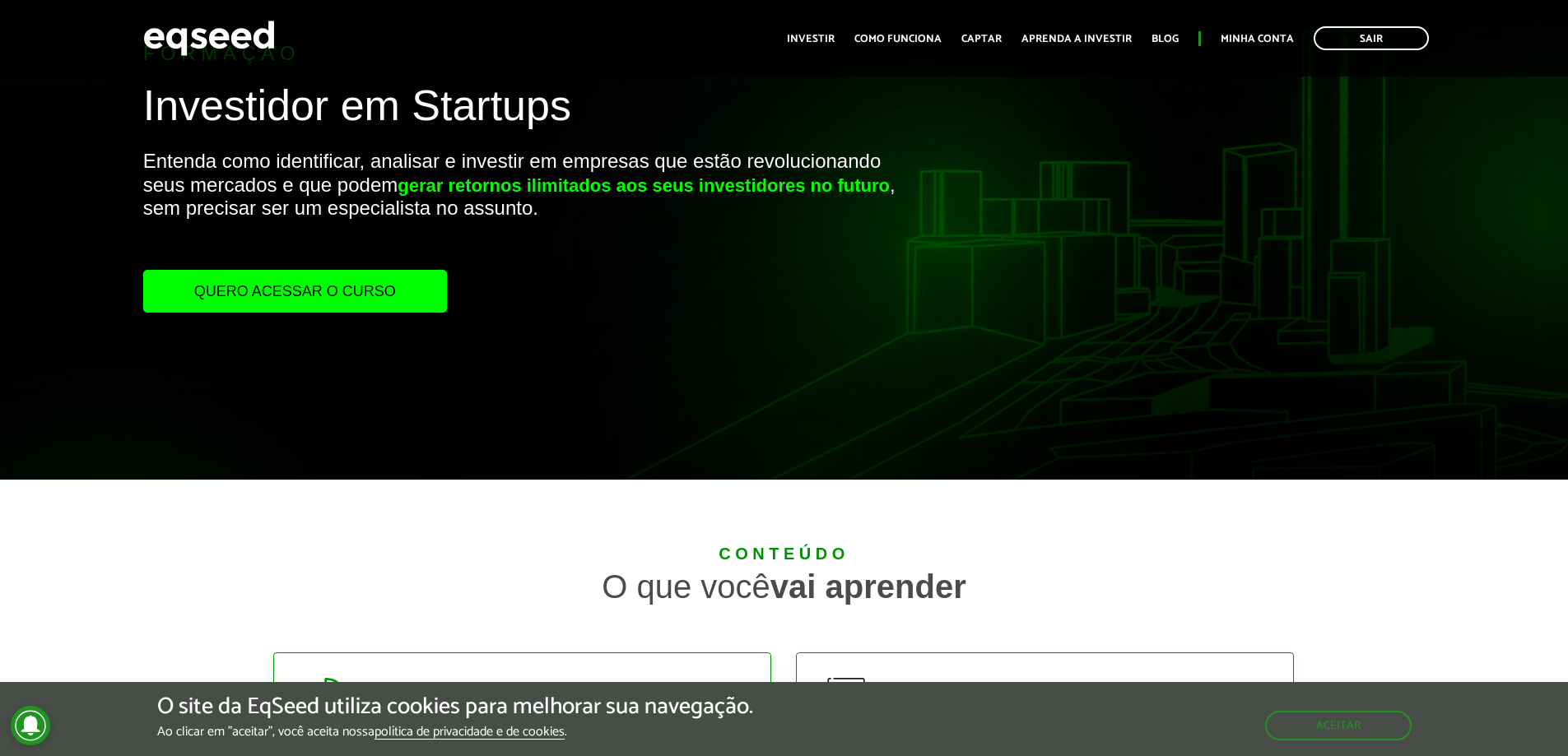
scroll to position [0, 0]
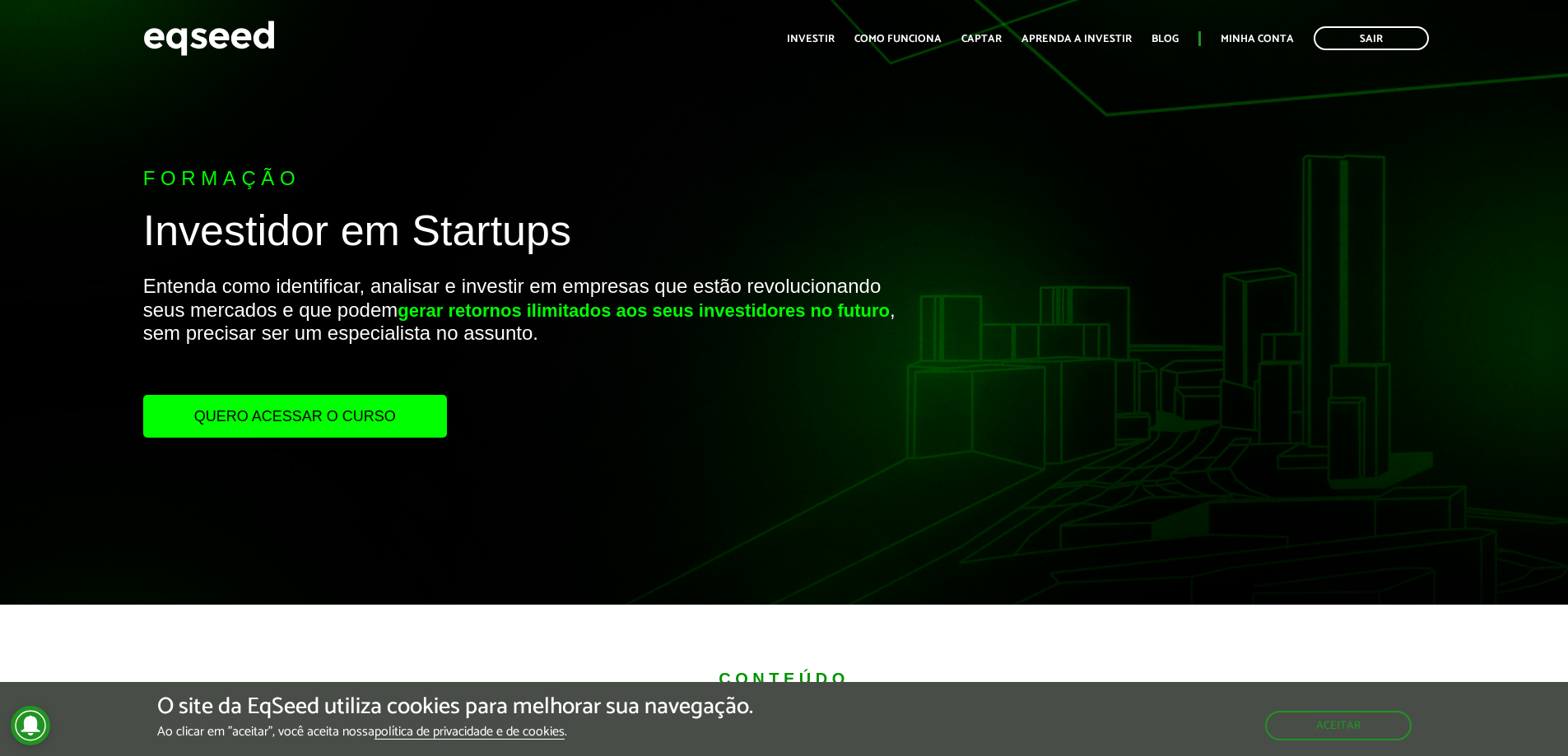
click at [408, 414] on link "Quero acessar o curso" at bounding box center [295, 416] width 304 height 42
